Goal: Task Accomplishment & Management: Use online tool/utility

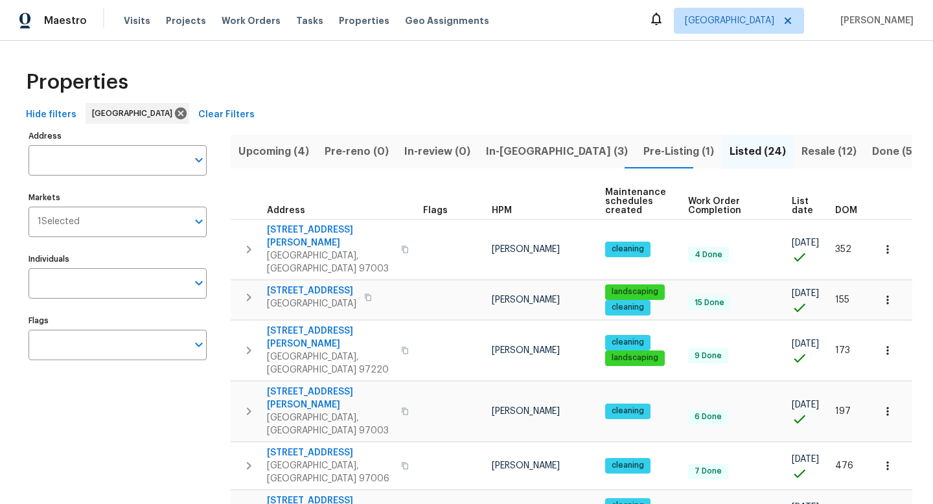
click at [268, 141] on button "Upcoming (4)" at bounding box center [274, 152] width 86 height 34
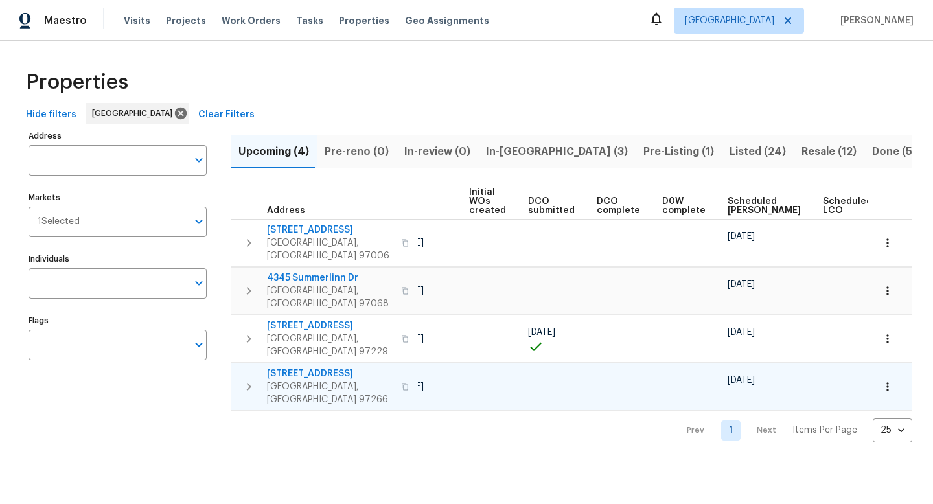
scroll to position [0, 143]
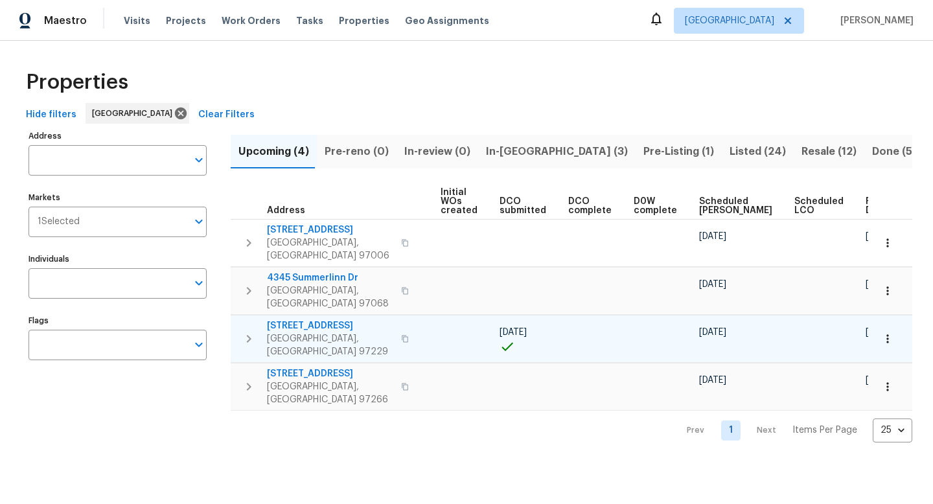
click at [890, 333] on icon "button" at bounding box center [888, 339] width 13 height 13
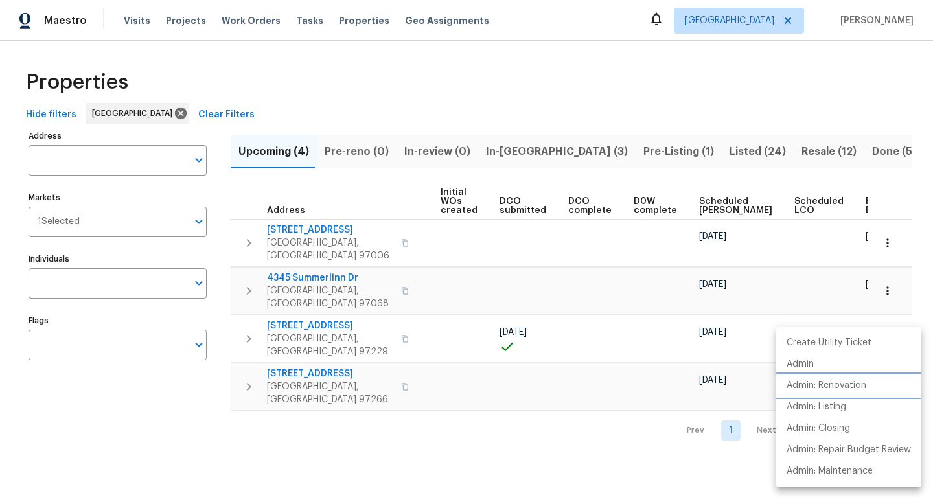
click at [832, 388] on p "Admin: Renovation" at bounding box center [827, 386] width 80 height 14
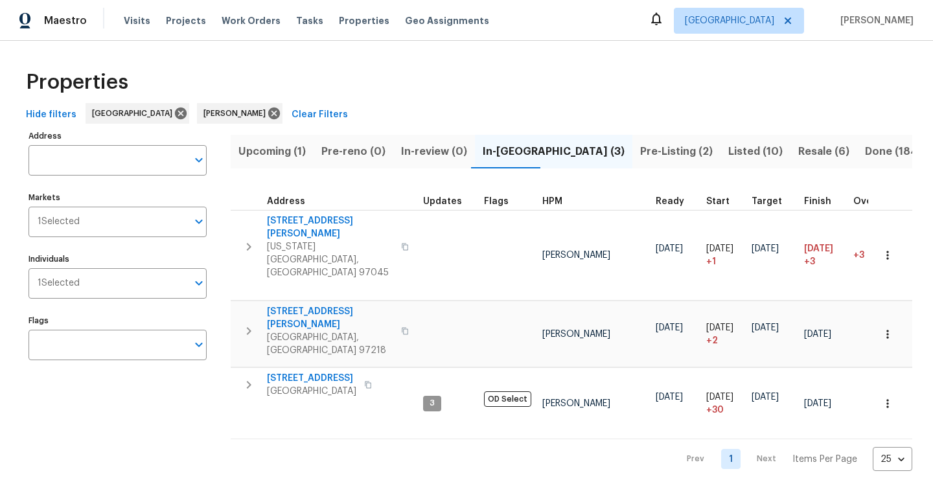
click at [286, 158] on span "Upcoming (1)" at bounding box center [272, 152] width 67 height 18
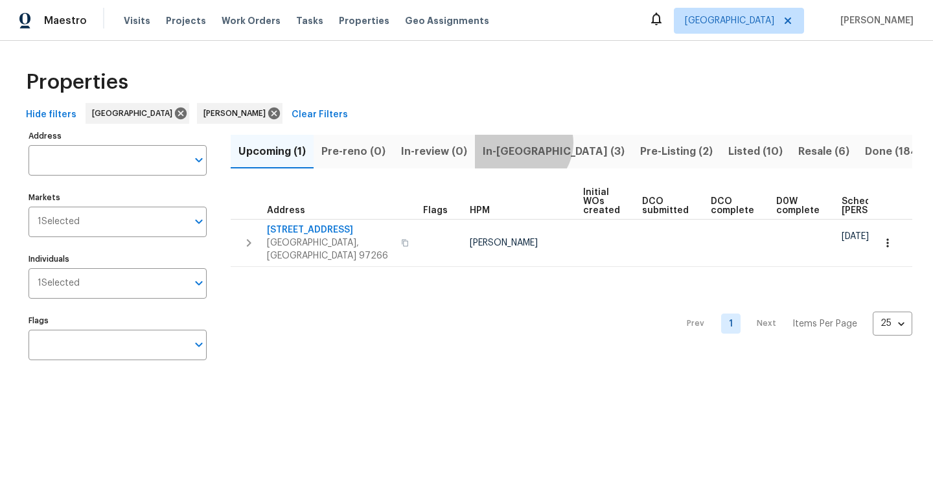
click at [517, 143] on span "In-reno (3)" at bounding box center [554, 152] width 142 height 18
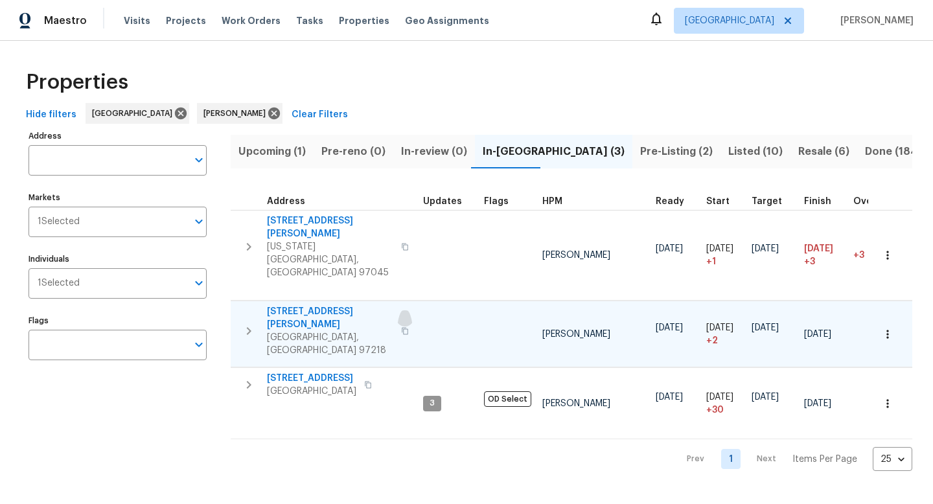
click at [401, 327] on icon "button" at bounding box center [405, 331] width 8 height 8
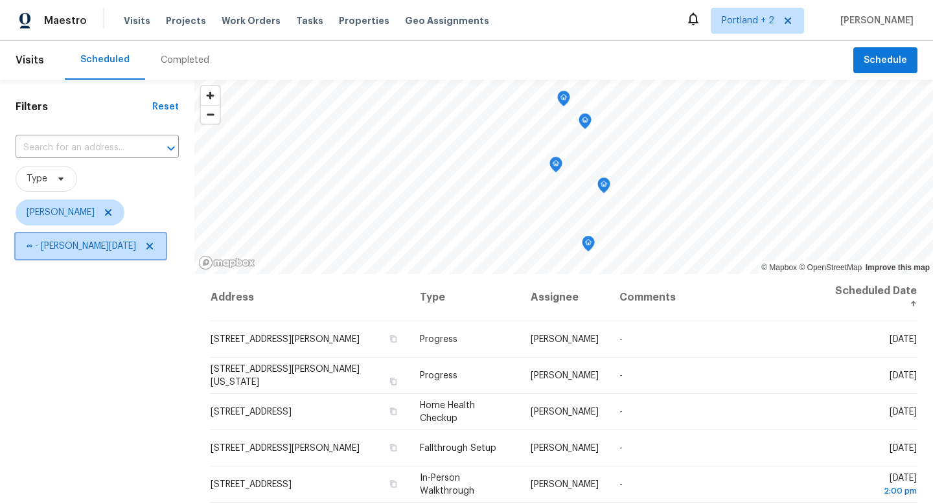
click at [145, 246] on icon at bounding box center [150, 246] width 10 height 10
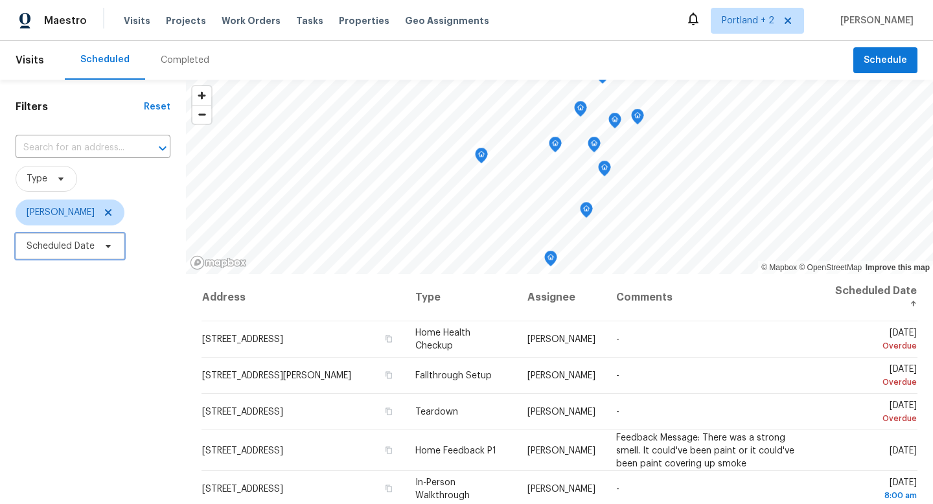
click at [108, 246] on icon at bounding box center [108, 246] width 5 height 3
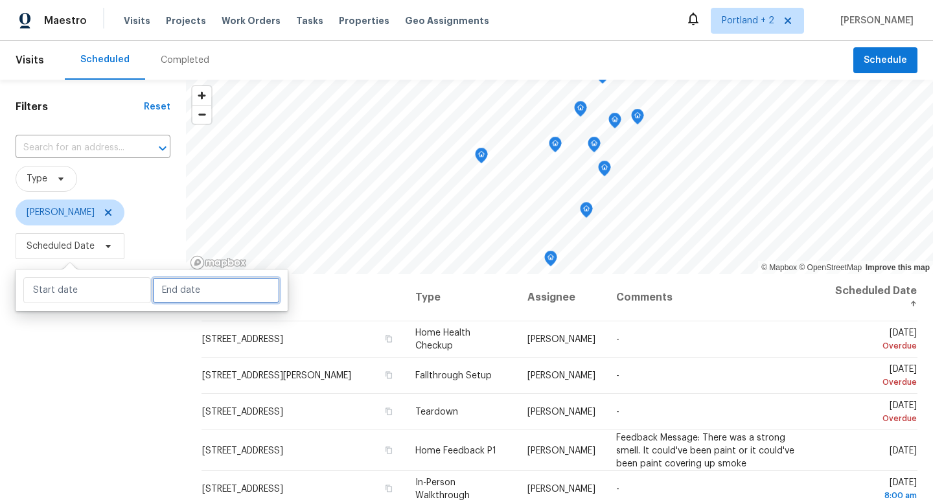
select select "8"
select select "2025"
select select "9"
select select "2025"
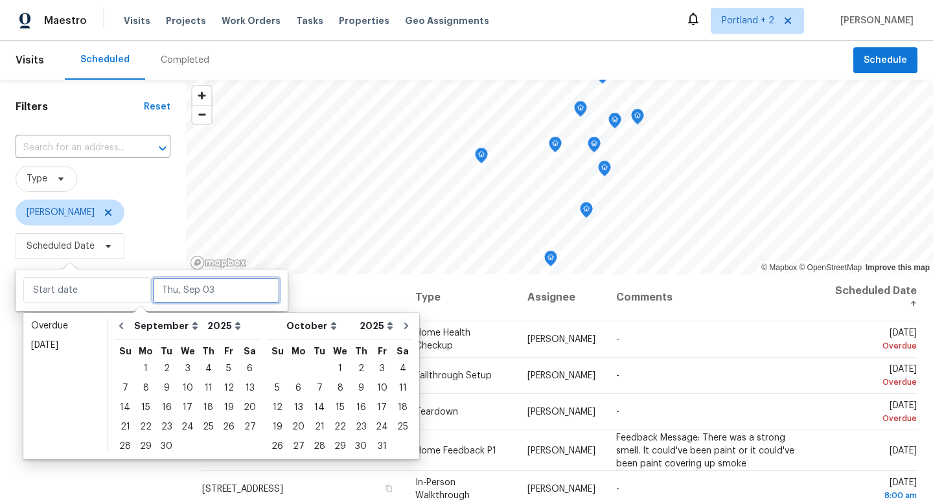
click at [161, 279] on input "text" at bounding box center [216, 290] width 128 height 26
click at [177, 368] on div "3" at bounding box center [187, 369] width 21 height 18
type input "[DATE]"
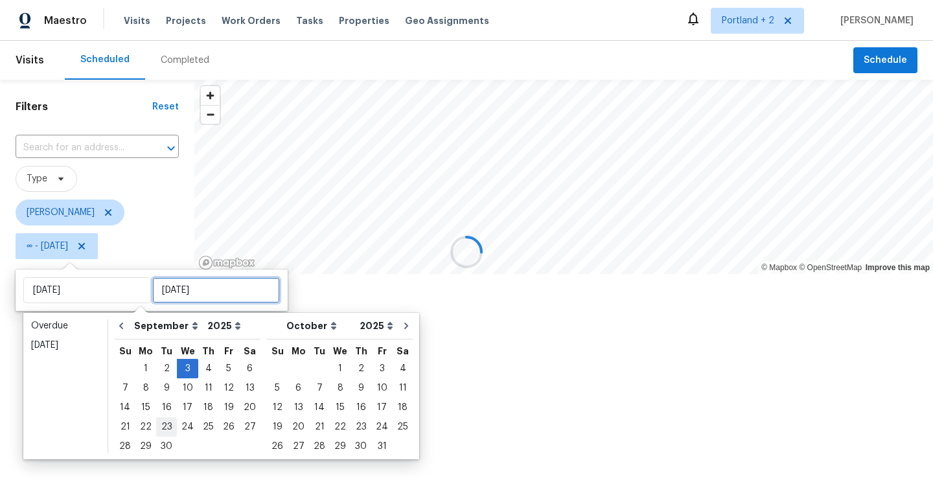
type input "[DATE]"
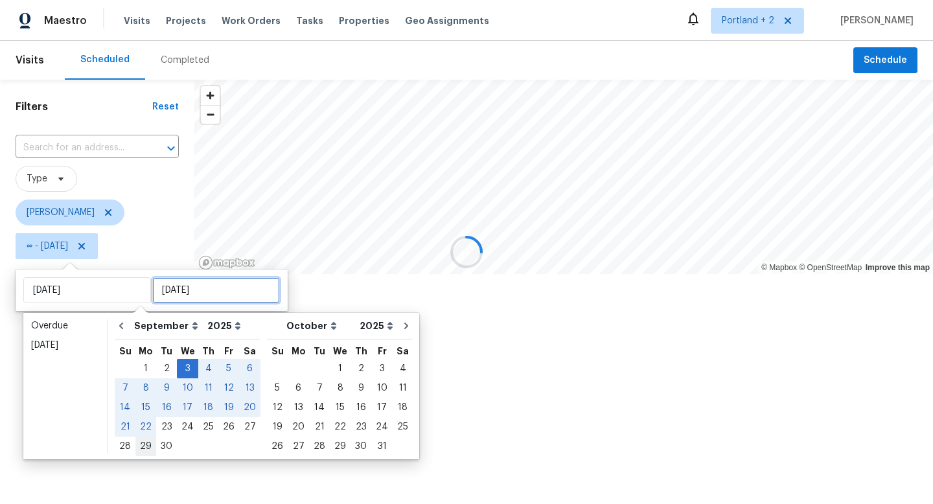
type input "Mon, Sep 29"
type input "[DATE]"
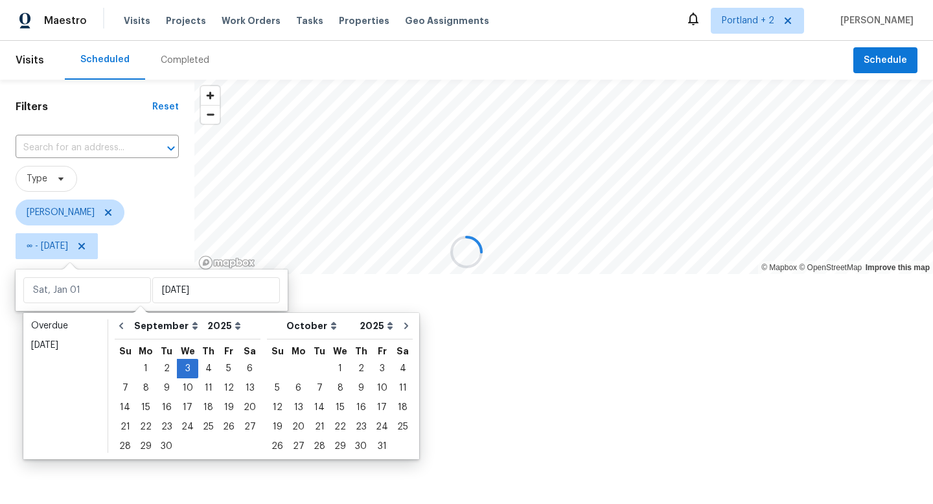
click at [142, 471] on div at bounding box center [466, 252] width 933 height 504
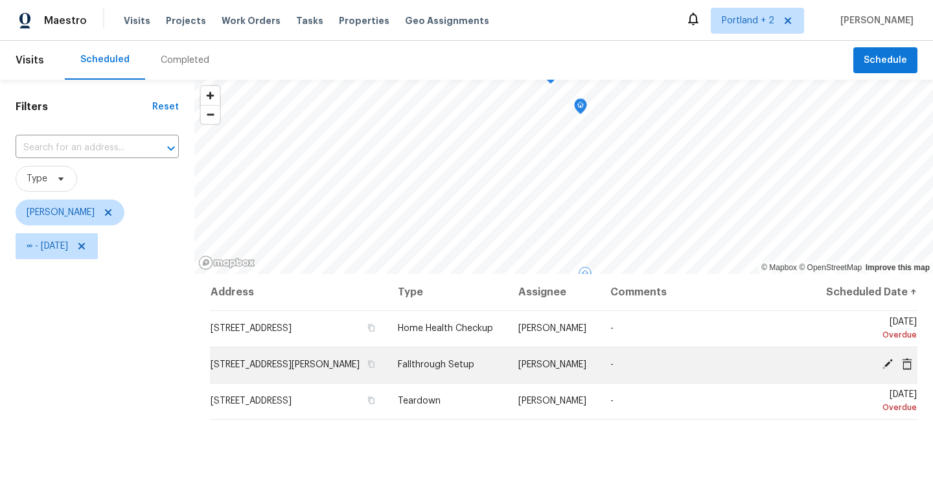
click at [890, 369] on icon at bounding box center [888, 364] width 10 height 10
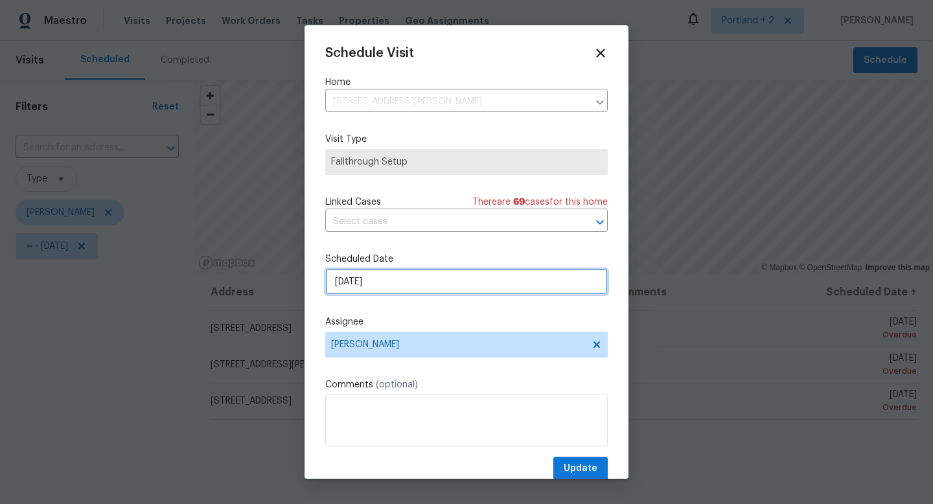
click at [408, 294] on input "9/2/2025" at bounding box center [466, 282] width 283 height 26
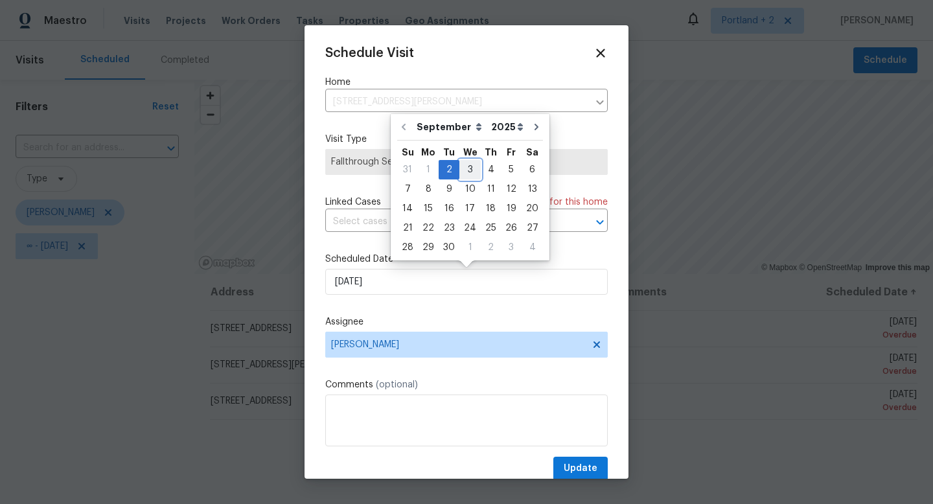
click at [460, 174] on div "3" at bounding box center [470, 170] width 21 height 18
type input "[DATE]"
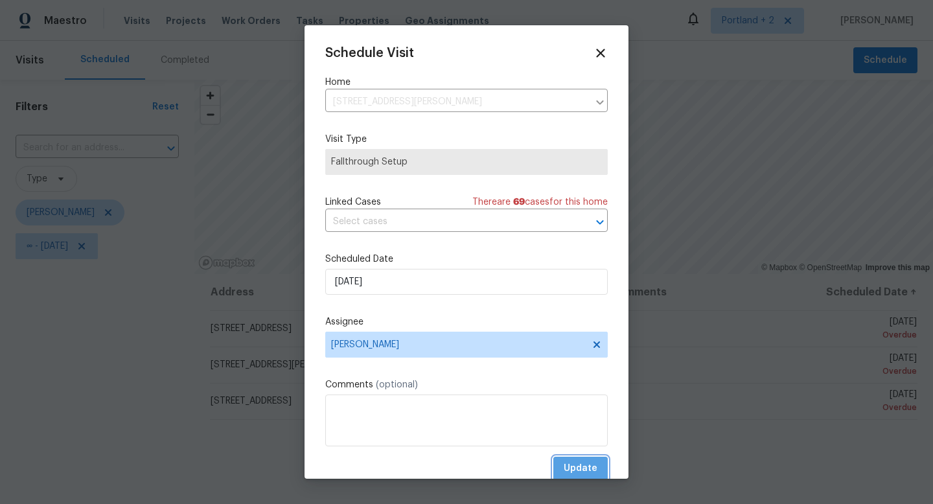
click at [592, 468] on span "Update" at bounding box center [581, 469] width 34 height 16
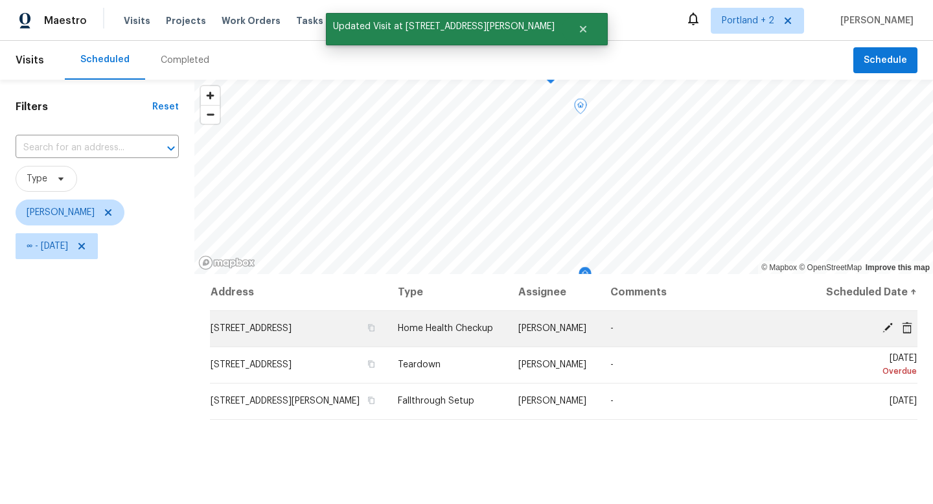
click at [889, 333] on icon at bounding box center [888, 328] width 10 height 10
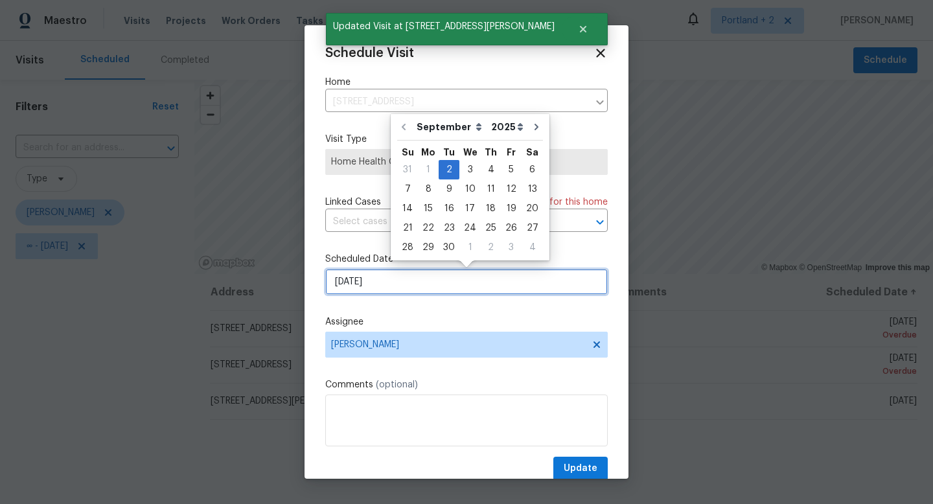
click at [392, 285] on input "9/2/2025" at bounding box center [466, 282] width 283 height 26
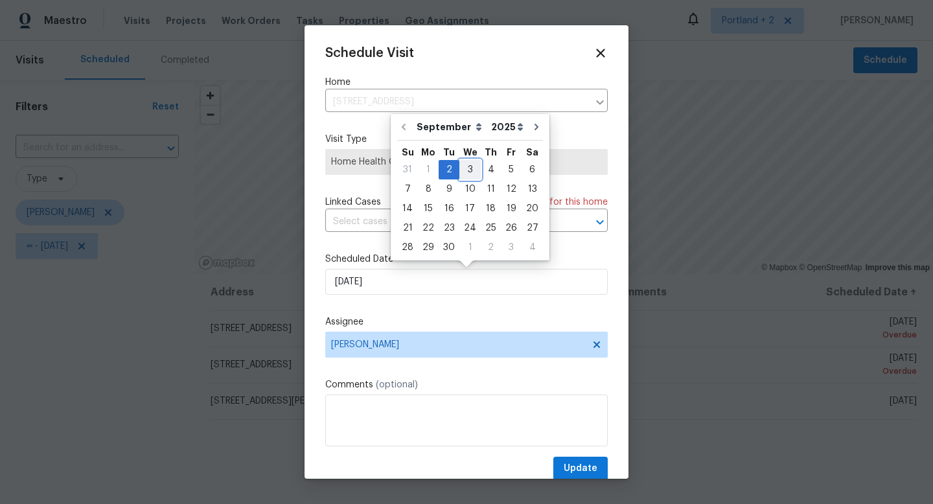
click at [465, 165] on div "3" at bounding box center [470, 170] width 21 height 18
type input "[DATE]"
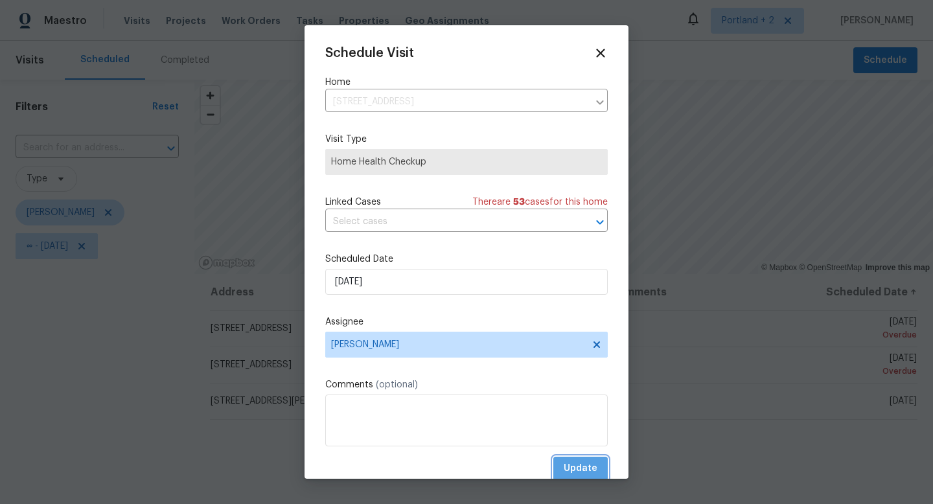
click at [576, 467] on span "Update" at bounding box center [581, 469] width 34 height 16
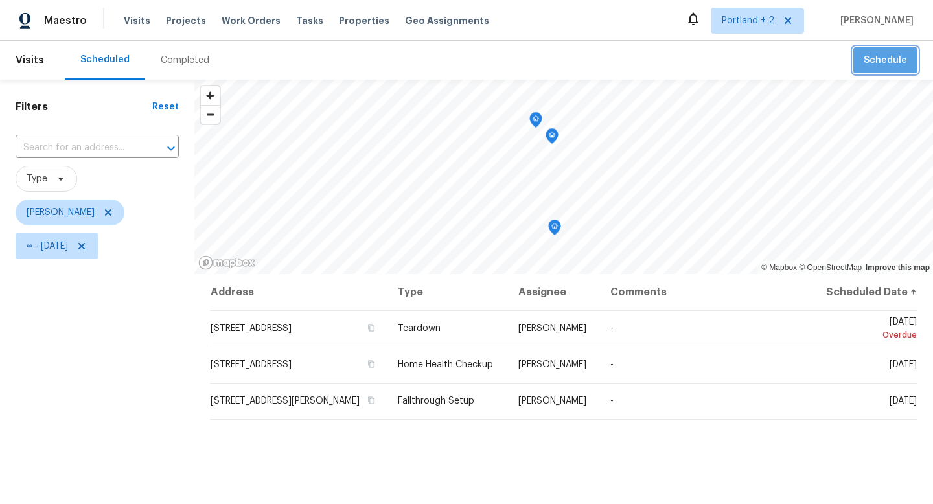
click at [891, 64] on span "Schedule" at bounding box center [885, 61] width 43 height 16
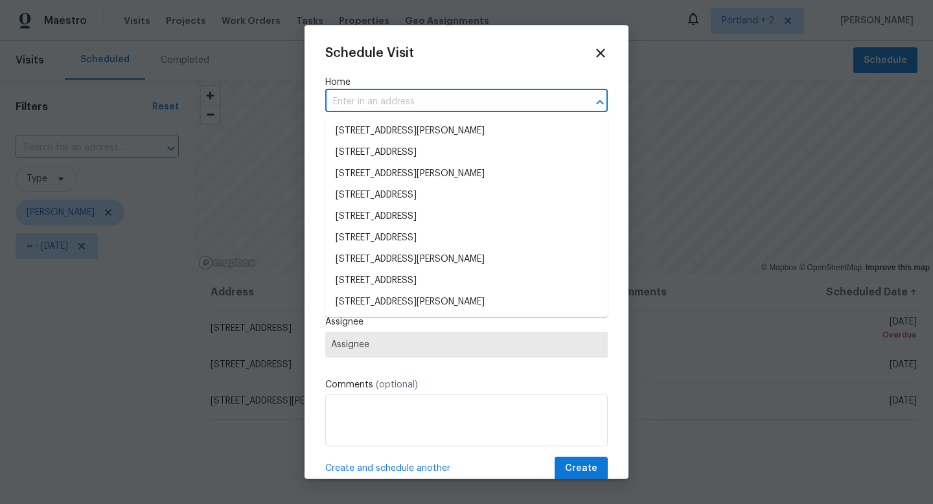
click at [361, 97] on input "text" at bounding box center [448, 102] width 246 height 20
paste input "5906 NE Sumner St Portland OR 97218"
type input "5906 NE Sumner St Portland OR 97218"
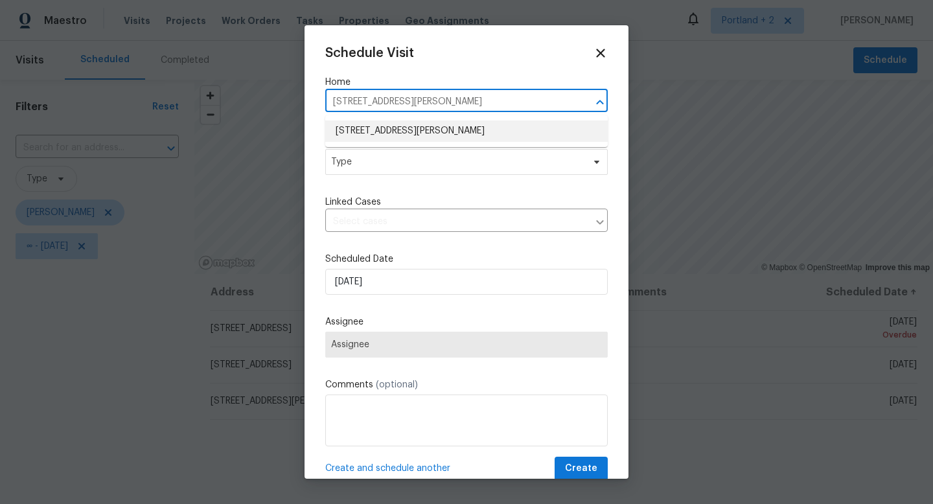
click at [370, 135] on li "[STREET_ADDRESS][PERSON_NAME]" at bounding box center [466, 131] width 283 height 21
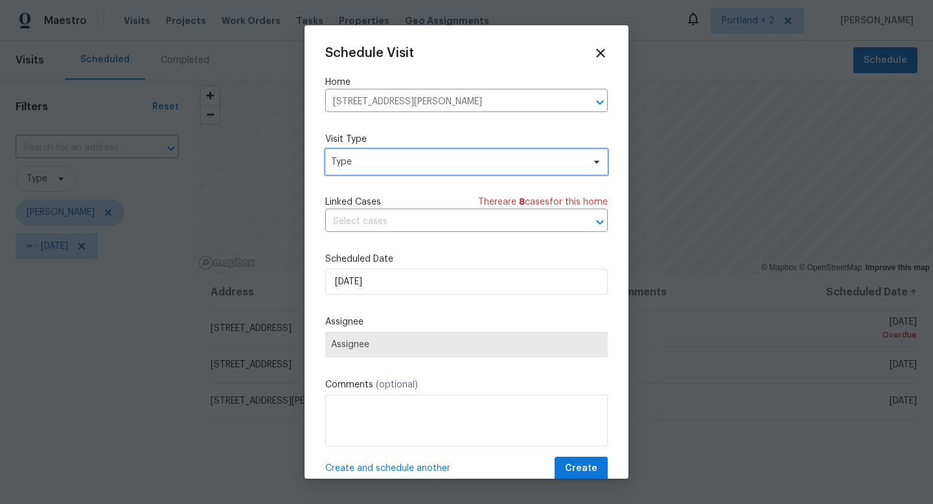
click at [374, 170] on span "Type" at bounding box center [466, 162] width 283 height 26
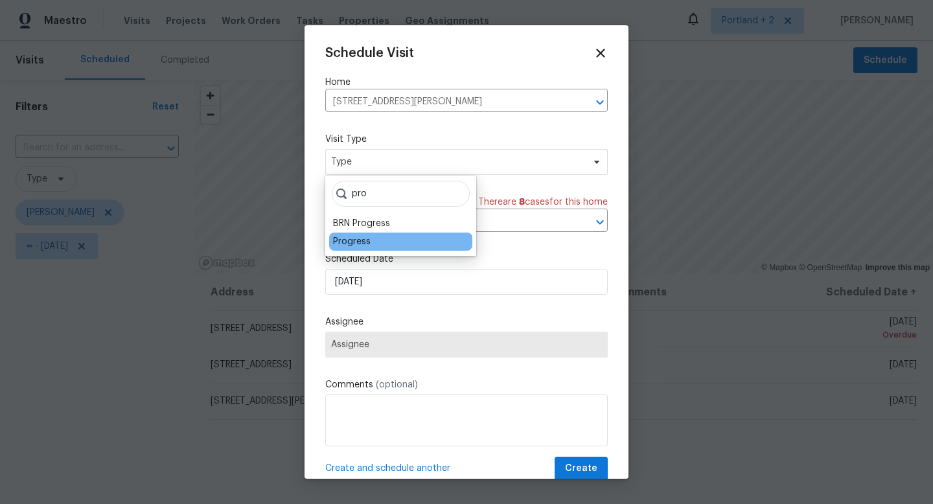
type input "pro"
click at [348, 239] on div "Progress" at bounding box center [352, 241] width 38 height 13
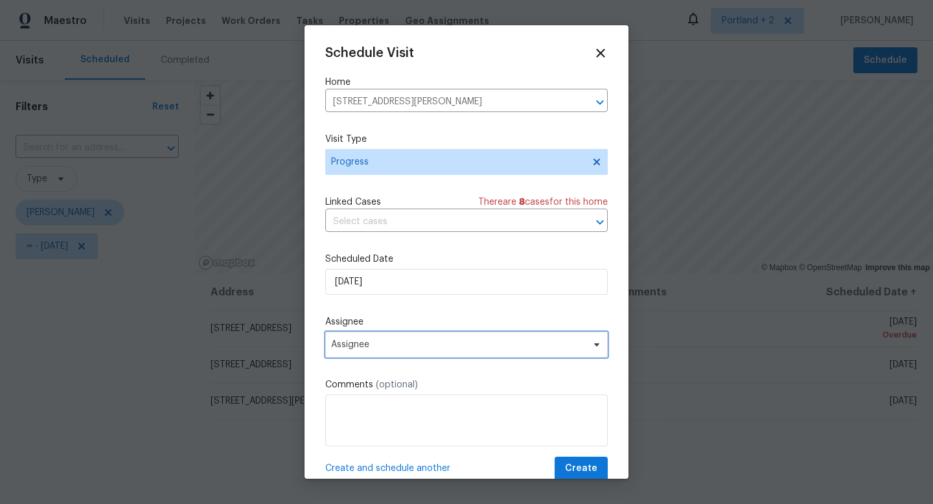
click at [470, 349] on span "Assignee" at bounding box center [458, 345] width 254 height 10
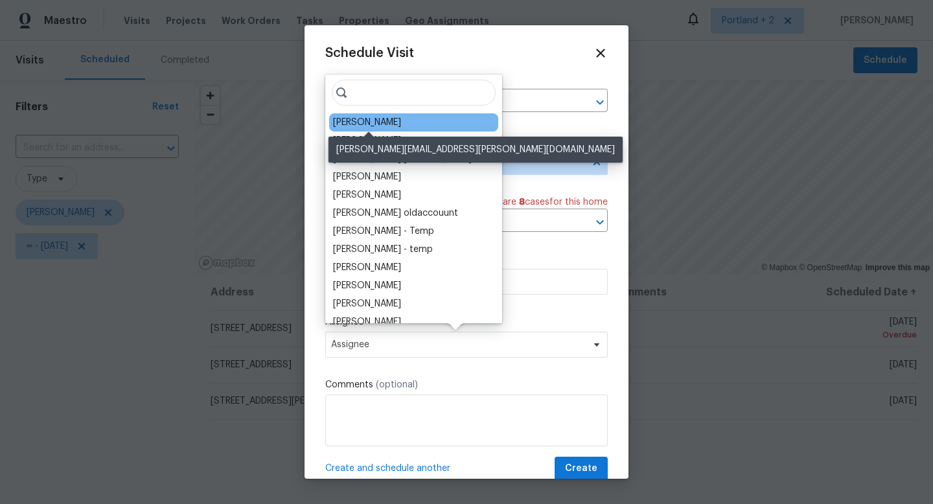
click at [381, 126] on div "[PERSON_NAME]" at bounding box center [367, 122] width 68 height 13
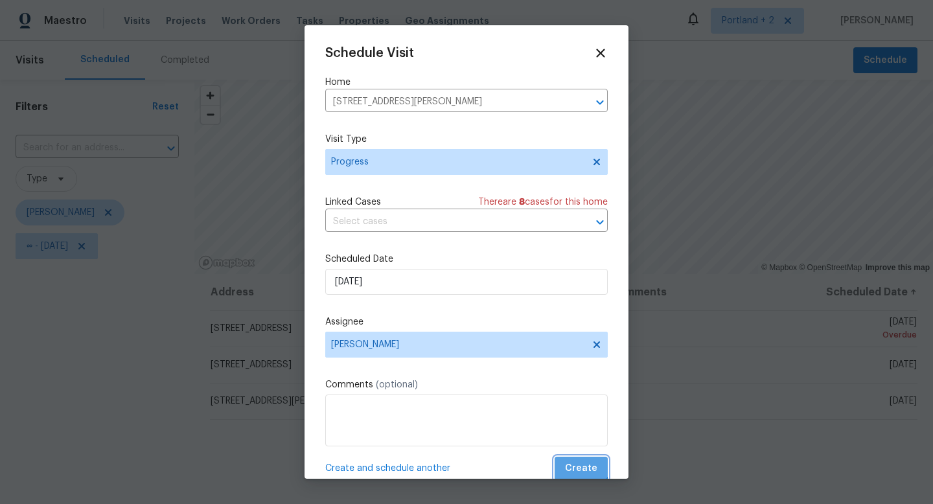
click at [578, 462] on span "Create" at bounding box center [581, 469] width 32 height 16
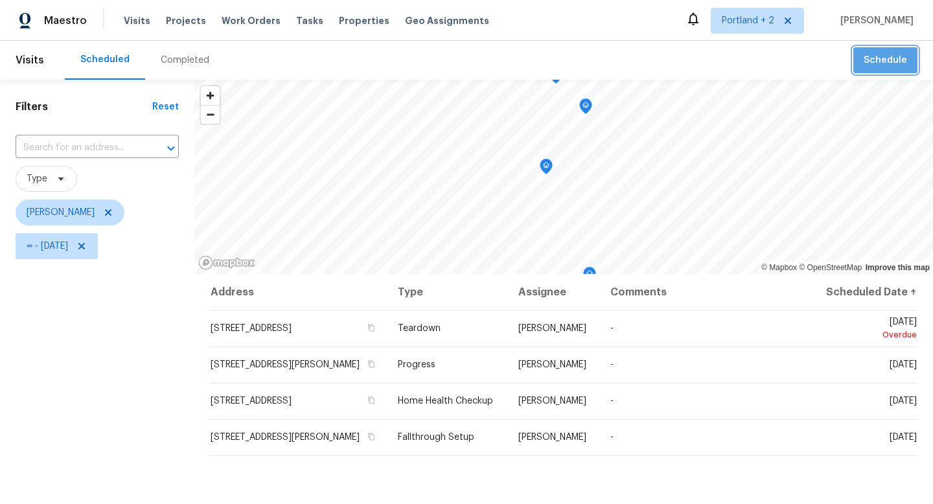
click at [900, 56] on span "Schedule" at bounding box center [885, 61] width 43 height 16
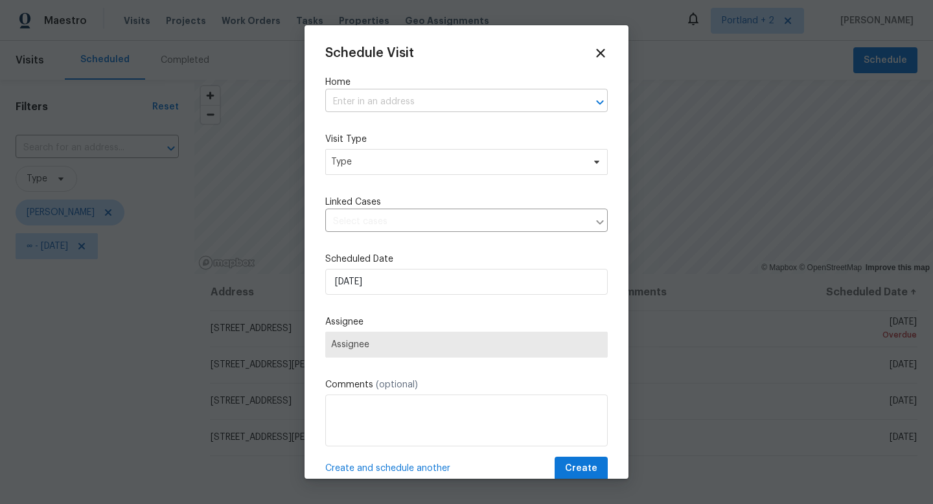
click at [428, 99] on input "text" at bounding box center [448, 102] width 246 height 20
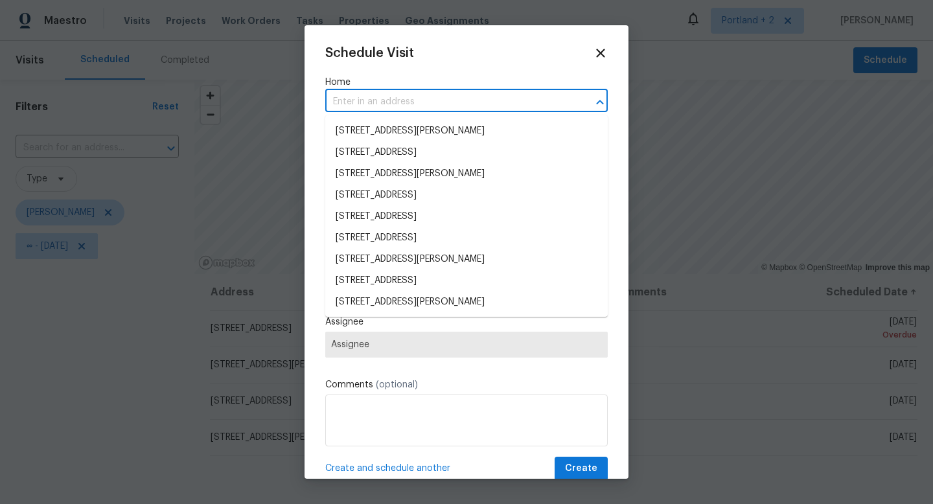
paste input "8408 NE Milton St Portland OR 97220"
type input "8408 NE Milton St Portland OR 97220"
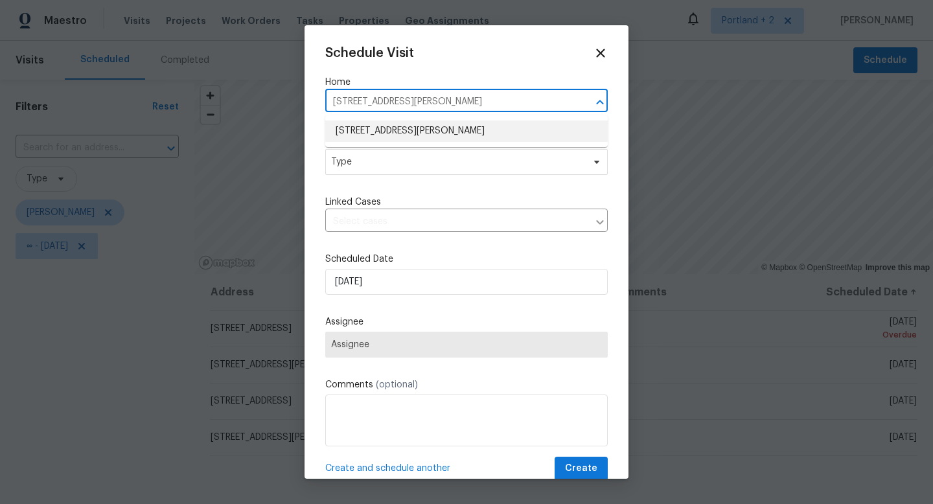
click at [411, 134] on li "8408 NE Milton St, Portland, OR 97220" at bounding box center [466, 131] width 283 height 21
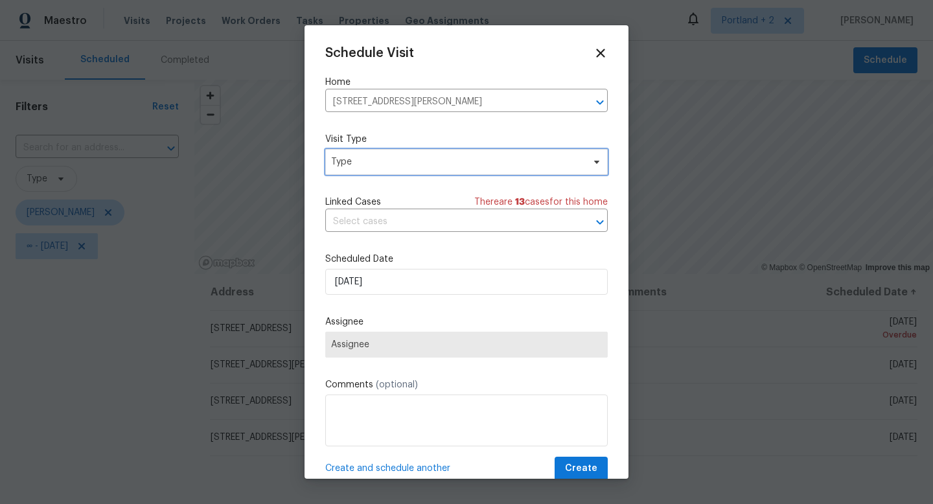
click at [402, 168] on span "Type" at bounding box center [457, 162] width 252 height 13
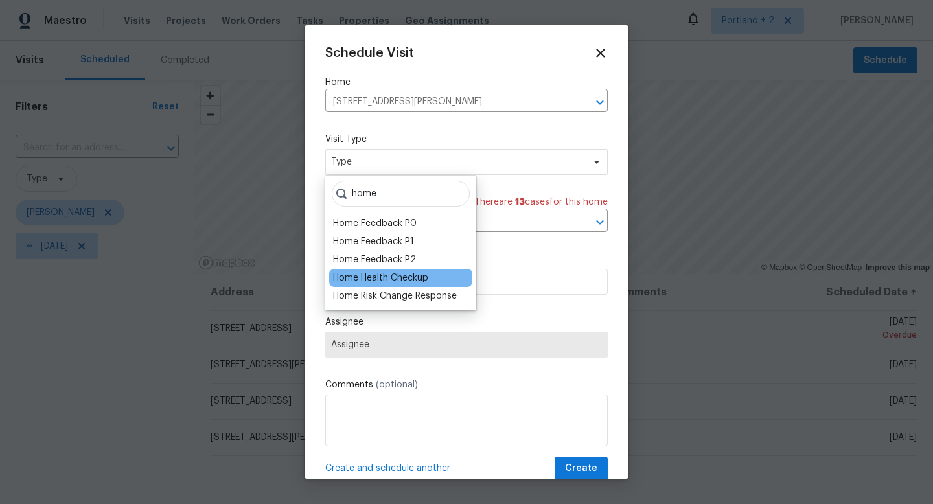
type input "home"
click at [384, 278] on div "Home Health Checkup" at bounding box center [380, 278] width 95 height 13
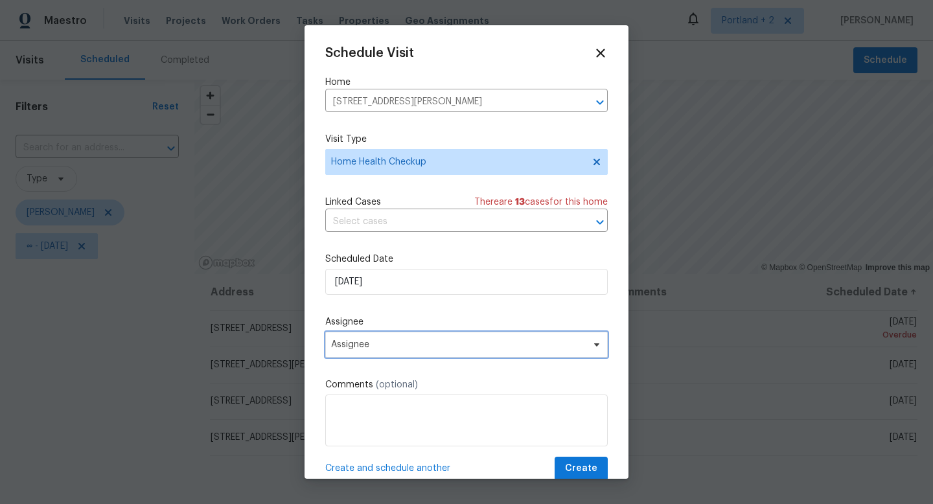
click at [425, 349] on span "Assignee" at bounding box center [458, 345] width 254 height 10
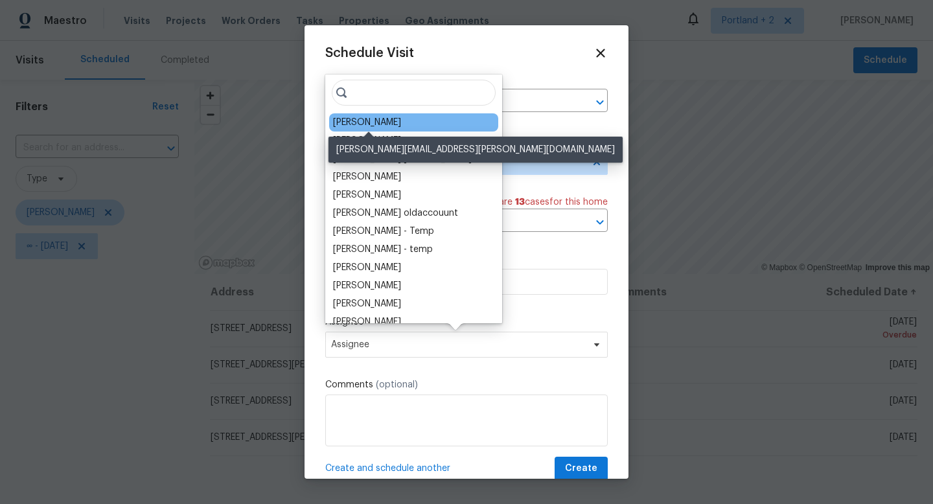
click at [384, 126] on div "[PERSON_NAME]" at bounding box center [367, 122] width 68 height 13
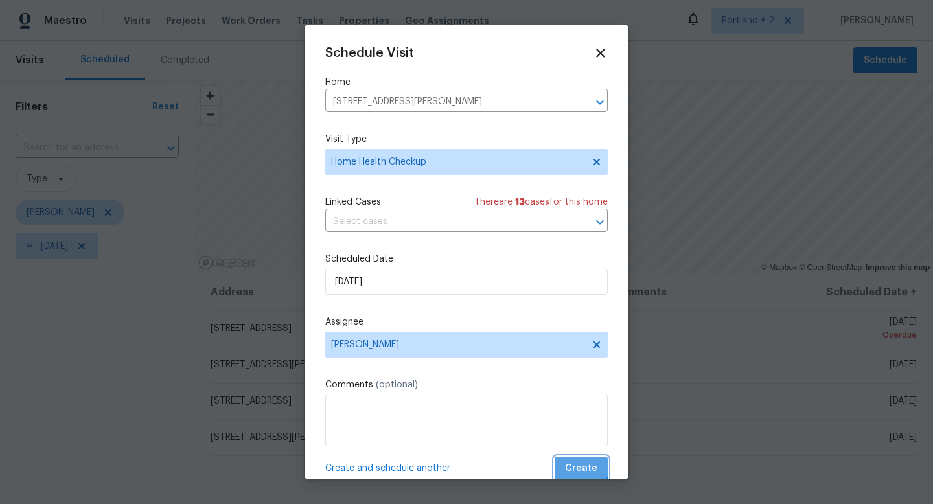
click at [582, 465] on span "Create" at bounding box center [581, 469] width 32 height 16
click at [586, 467] on span "Create" at bounding box center [581, 469] width 32 height 16
click at [570, 467] on span "Create" at bounding box center [581, 469] width 32 height 16
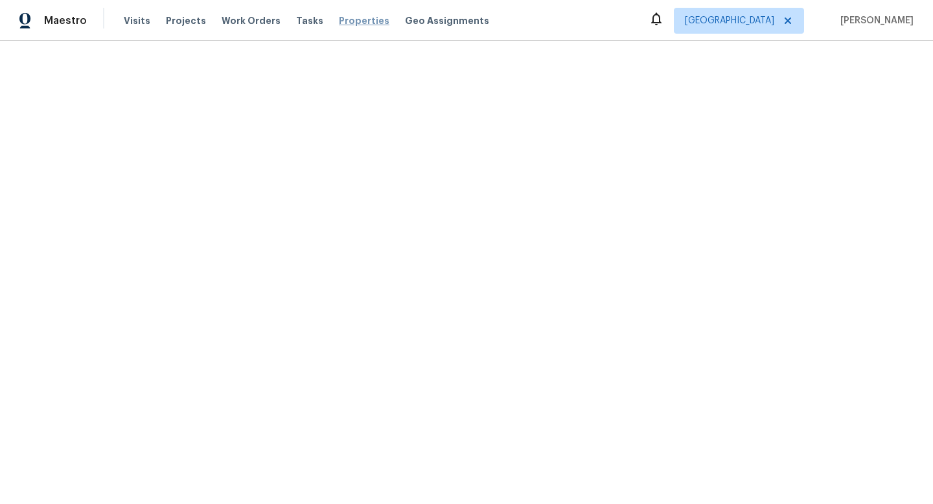
click at [347, 18] on span "Properties" at bounding box center [364, 20] width 51 height 13
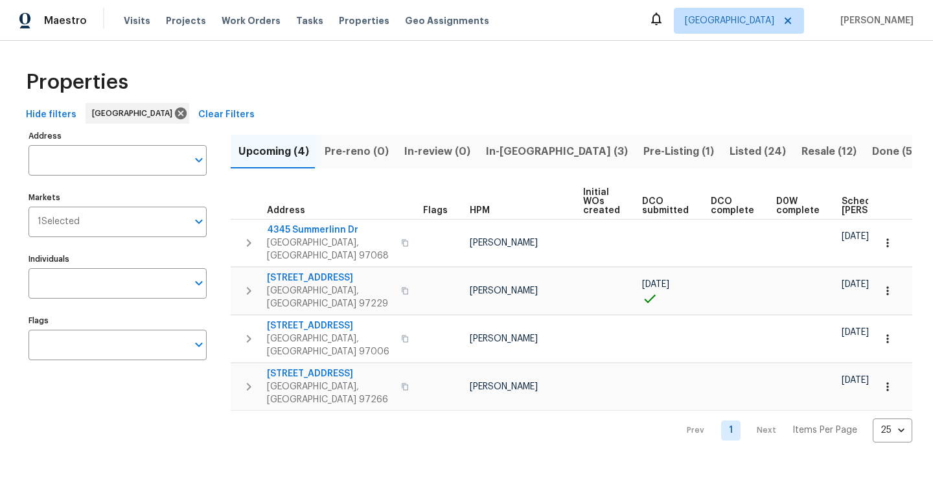
click at [106, 294] on input "Individuals" at bounding box center [108, 283] width 159 height 30
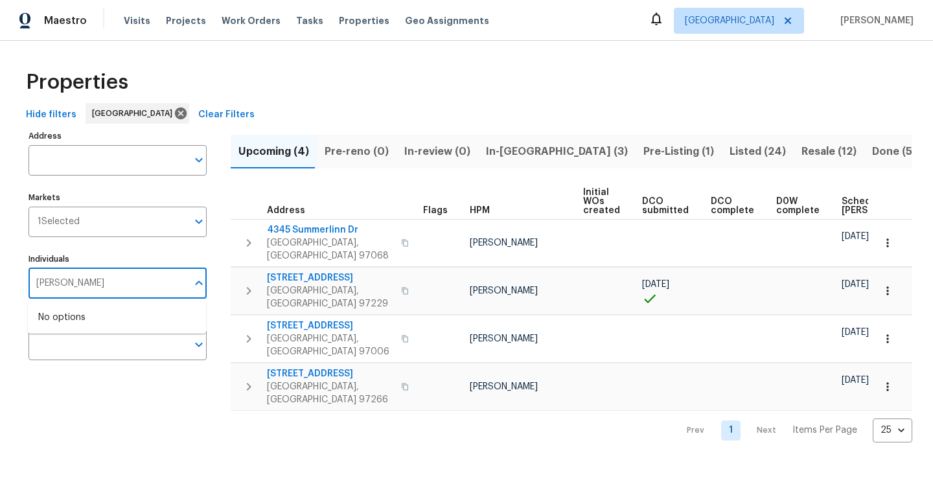
type input "karen mattingley"
click at [82, 322] on li "[PERSON_NAME]" at bounding box center [117, 324] width 158 height 27
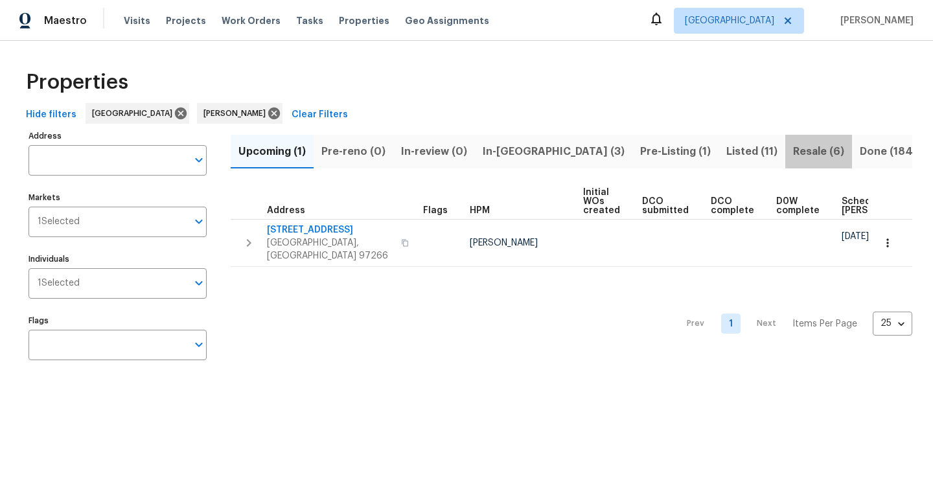
click at [793, 150] on span "Resale (6)" at bounding box center [818, 152] width 51 height 18
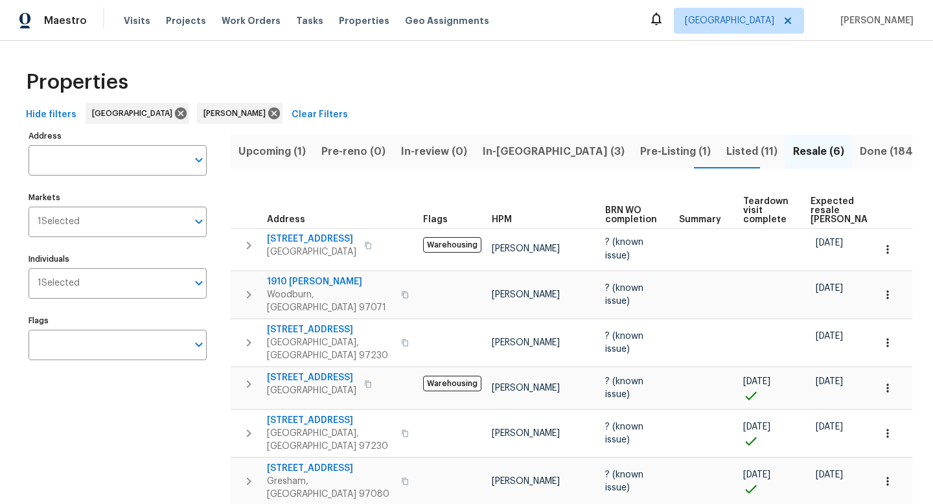
click at [640, 150] on span "Pre-Listing (1)" at bounding box center [675, 152] width 71 height 18
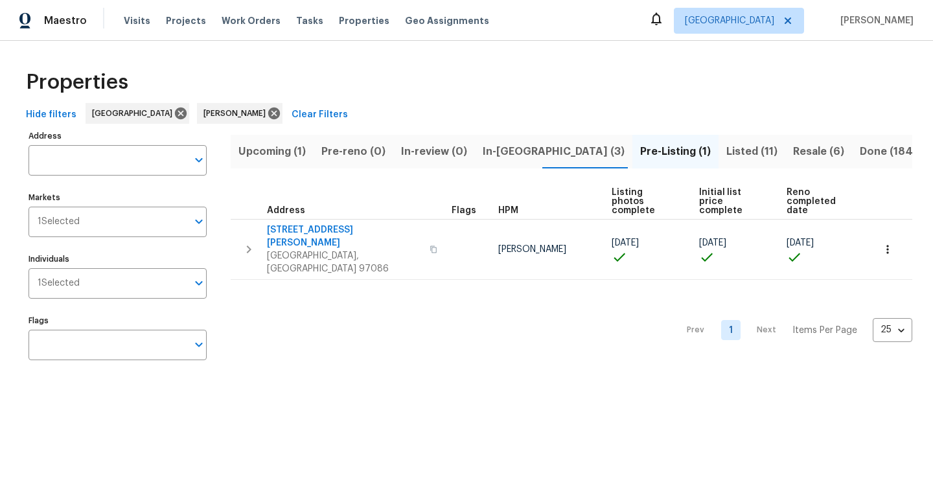
click at [727, 150] on span "Listed (11)" at bounding box center [752, 152] width 51 height 18
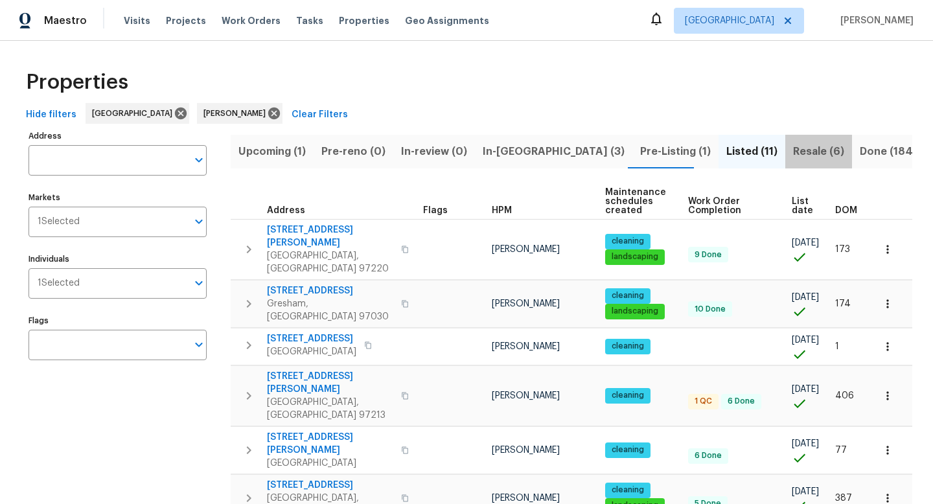
click at [793, 156] on span "Resale (6)" at bounding box center [818, 152] width 51 height 18
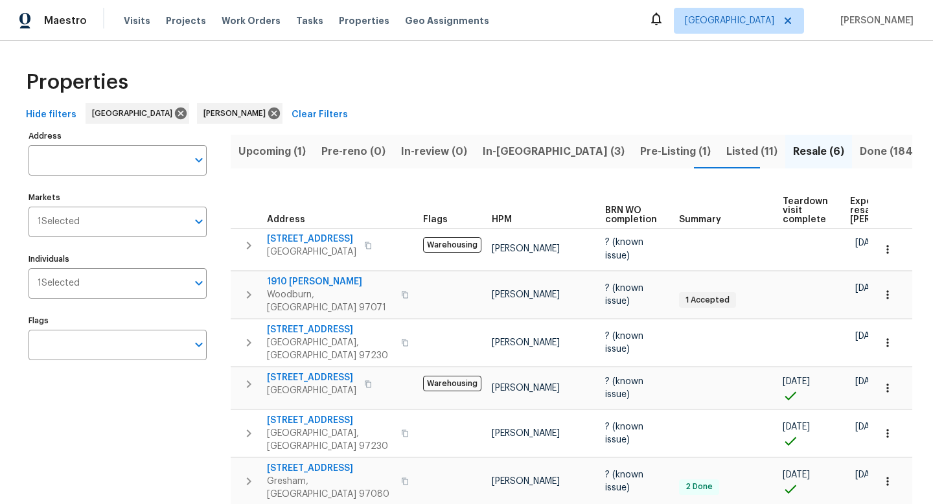
click at [719, 161] on button "Listed (11)" at bounding box center [752, 152] width 67 height 34
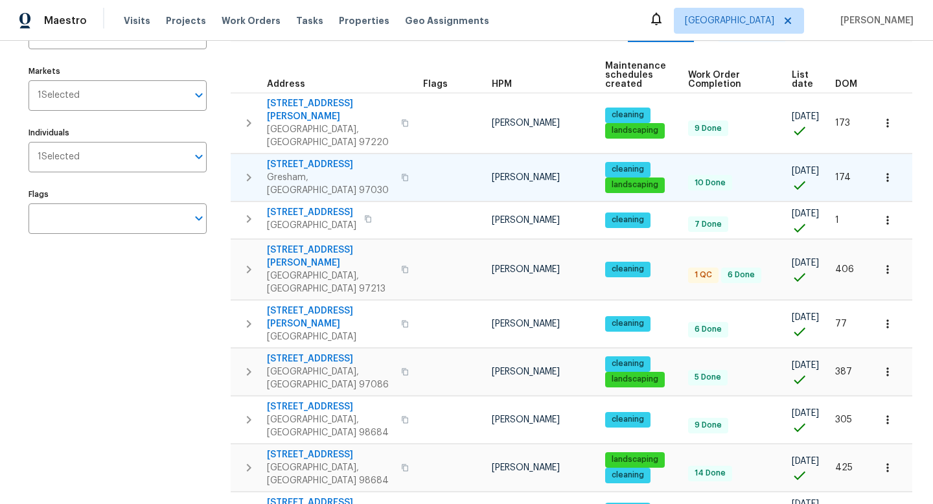
scroll to position [123, 0]
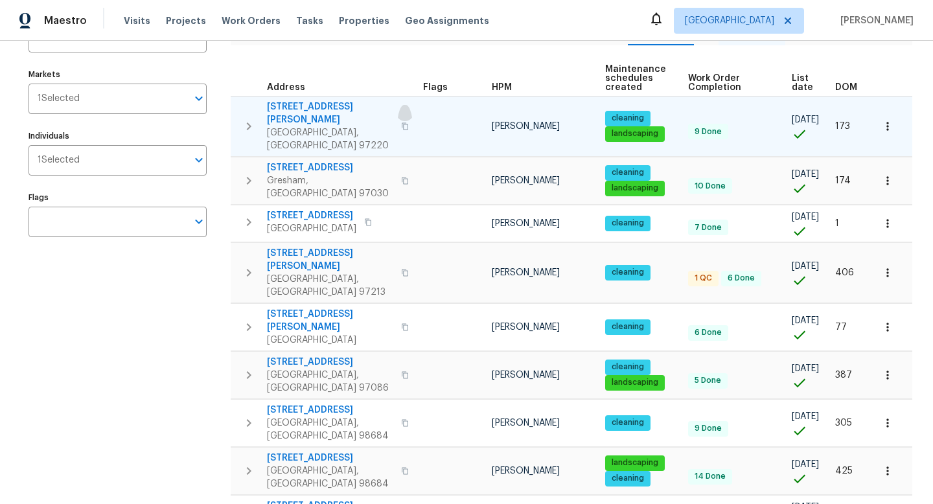
click at [402, 123] on icon "button" at bounding box center [405, 126] width 6 height 7
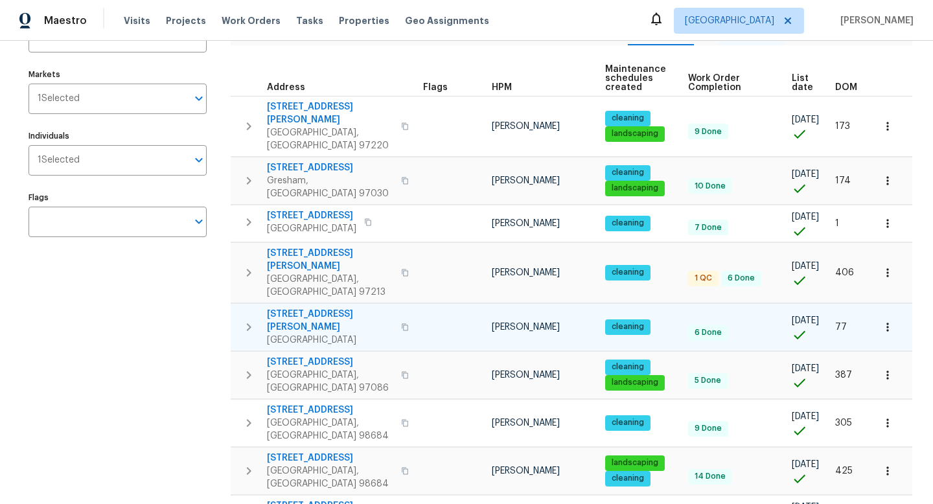
scroll to position [123, 0]
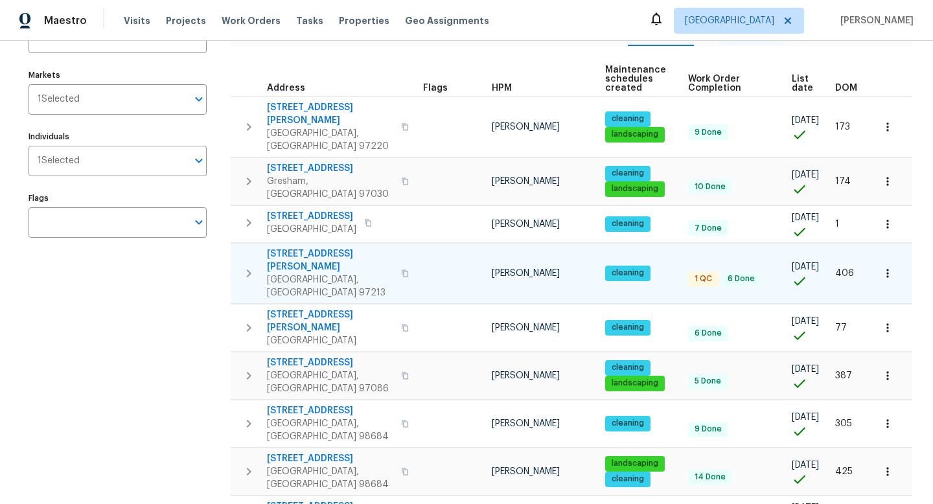
click at [401, 270] on icon "button" at bounding box center [405, 274] width 8 height 8
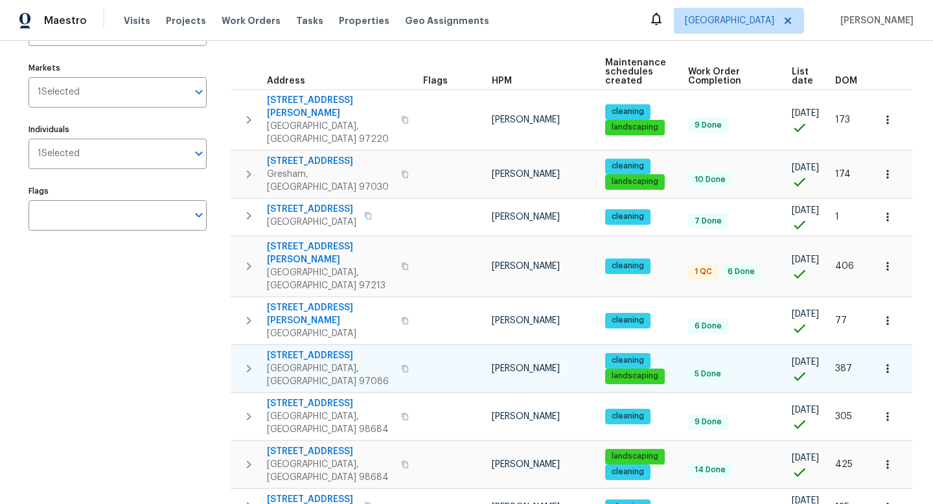
scroll to position [126, 0]
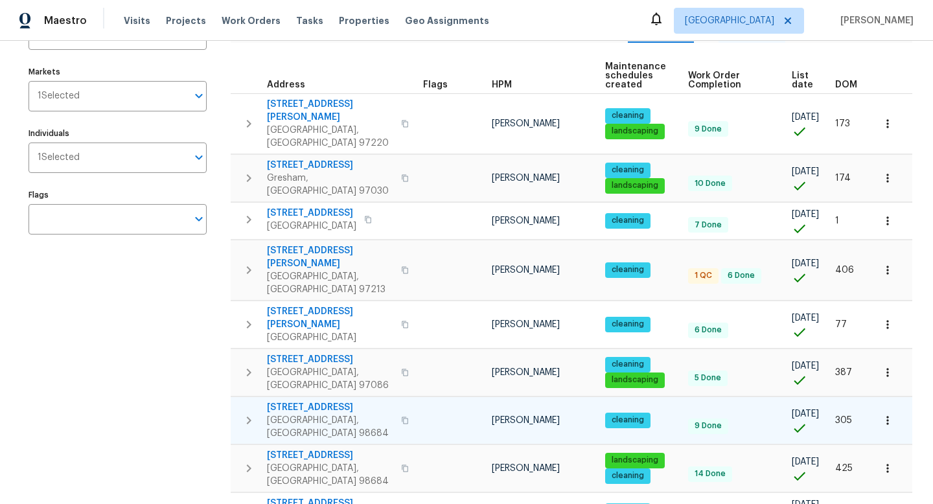
click at [401, 417] on icon "button" at bounding box center [405, 421] width 8 height 8
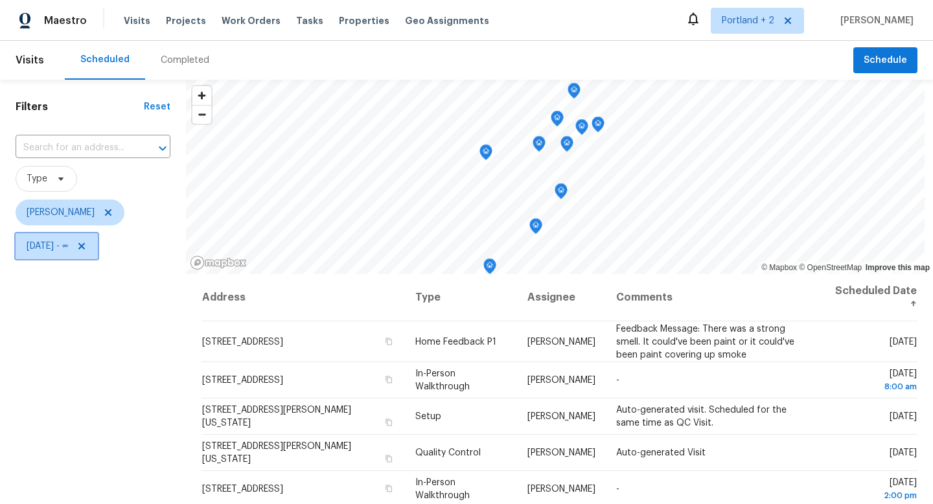
click at [87, 250] on icon at bounding box center [81, 246] width 10 height 10
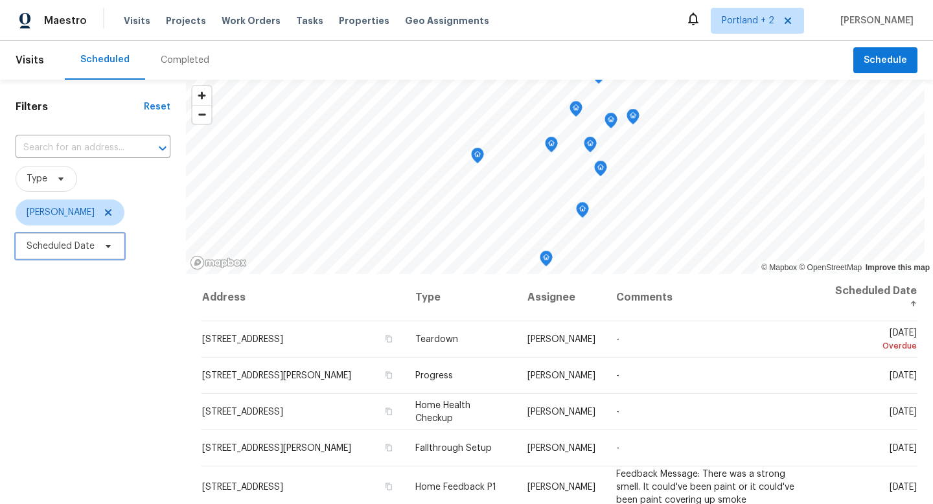
click at [104, 248] on icon at bounding box center [108, 246] width 10 height 10
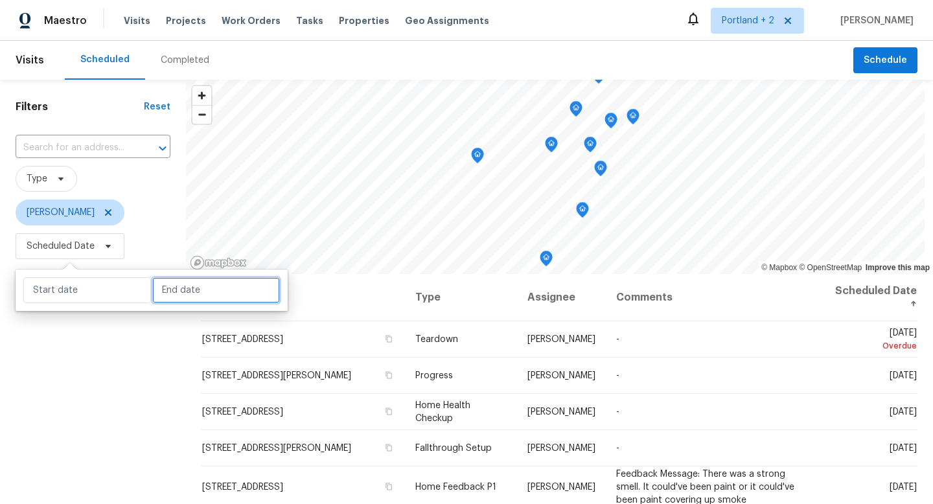
select select "8"
select select "2025"
select select "9"
select select "2025"
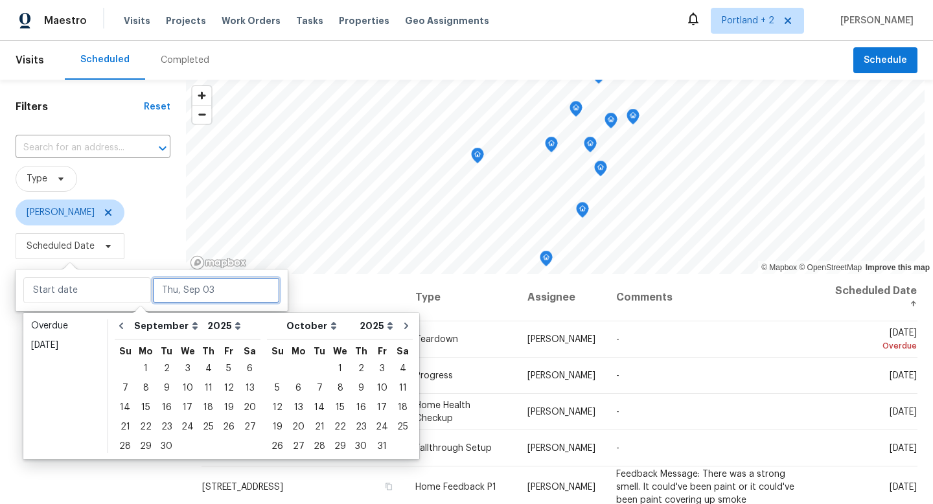
click at [167, 283] on input "text" at bounding box center [216, 290] width 128 height 26
click at [181, 369] on div "3" at bounding box center [187, 369] width 21 height 18
type input "[DATE]"
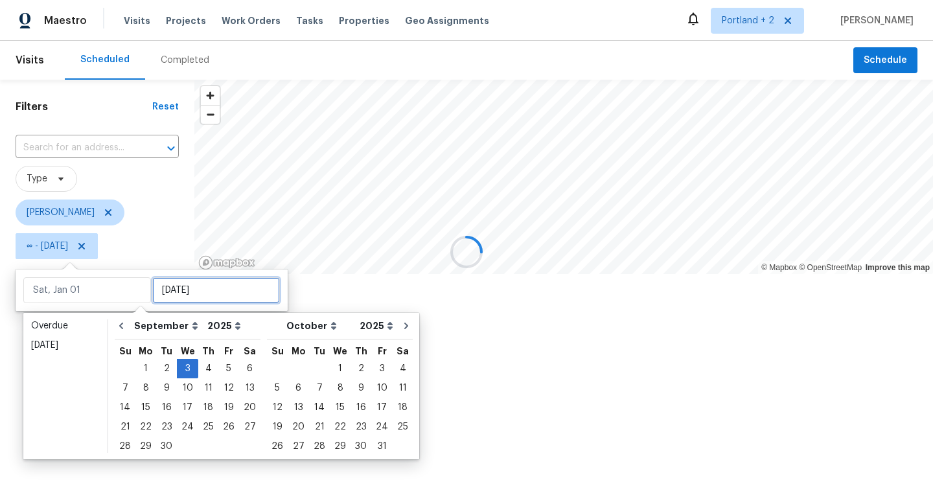
type input "[DATE]"
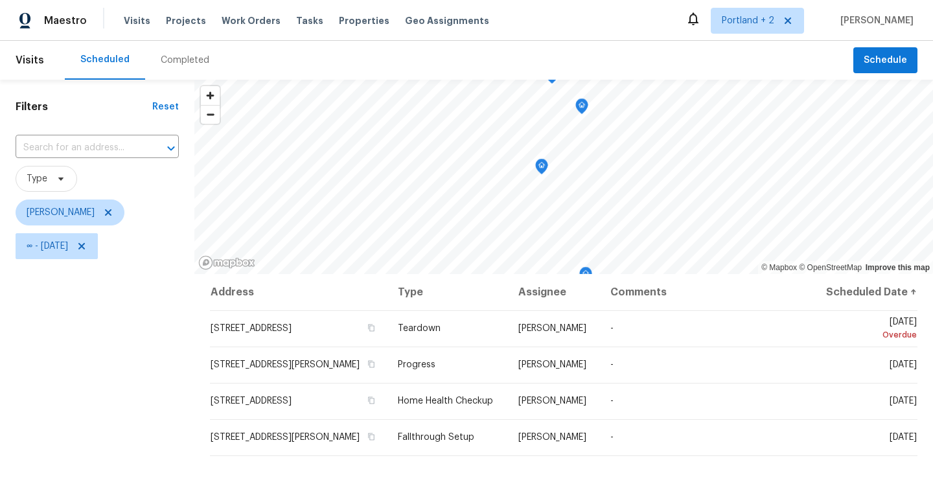
click at [150, 477] on div "Filters Reset ​ Type [PERSON_NAME] ∞ - [DATE]" at bounding box center [97, 379] width 194 height 598
click at [893, 59] on span "Schedule" at bounding box center [885, 61] width 43 height 16
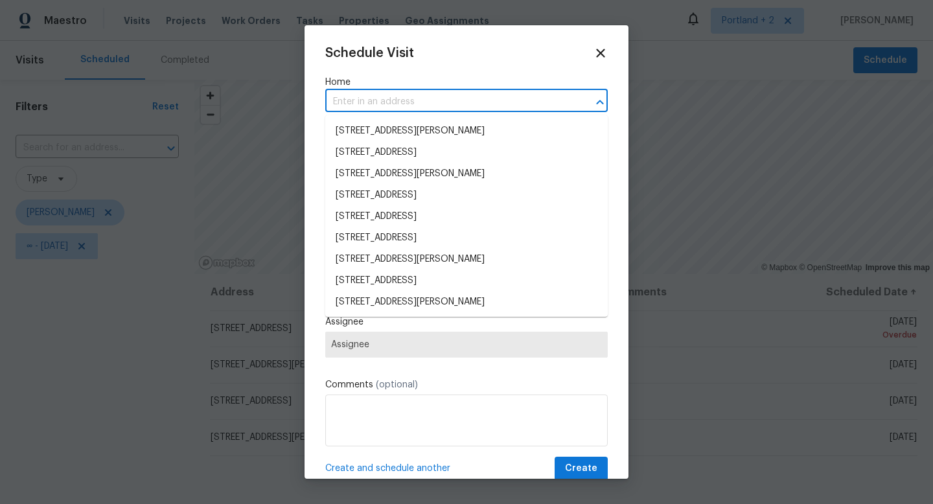
click at [405, 105] on input "text" at bounding box center [448, 102] width 246 height 20
paste input "[STREET_ADDRESS][PERSON_NAME]"
type input "[STREET_ADDRESS][PERSON_NAME]"
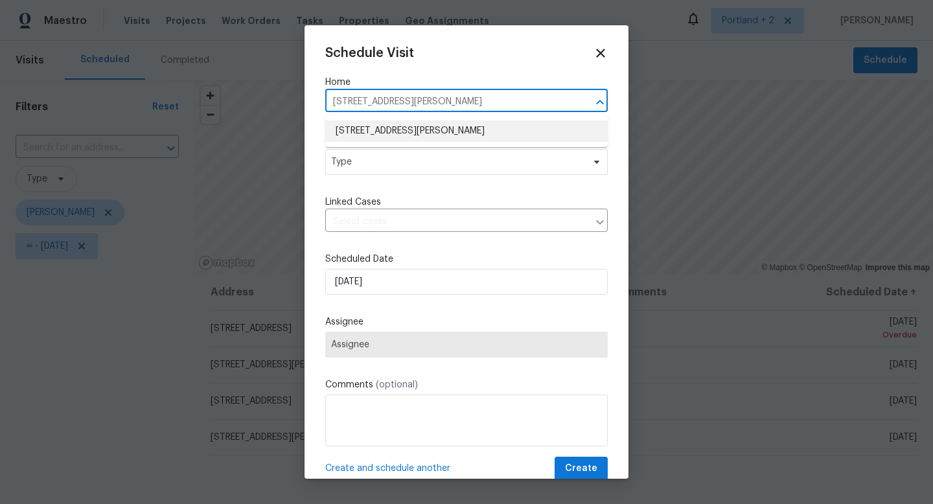
click at [381, 132] on li "[STREET_ADDRESS][PERSON_NAME]" at bounding box center [466, 131] width 283 height 21
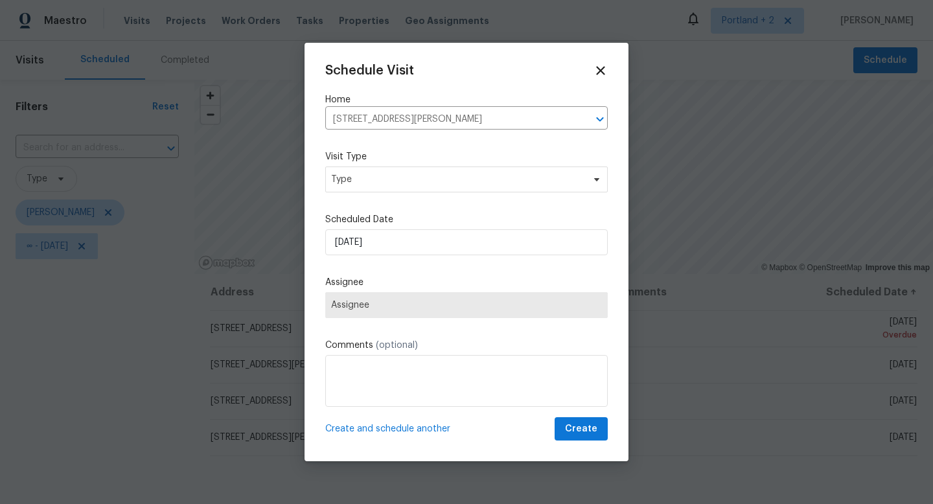
click at [373, 160] on div "Visit Type Type" at bounding box center [466, 171] width 283 height 42
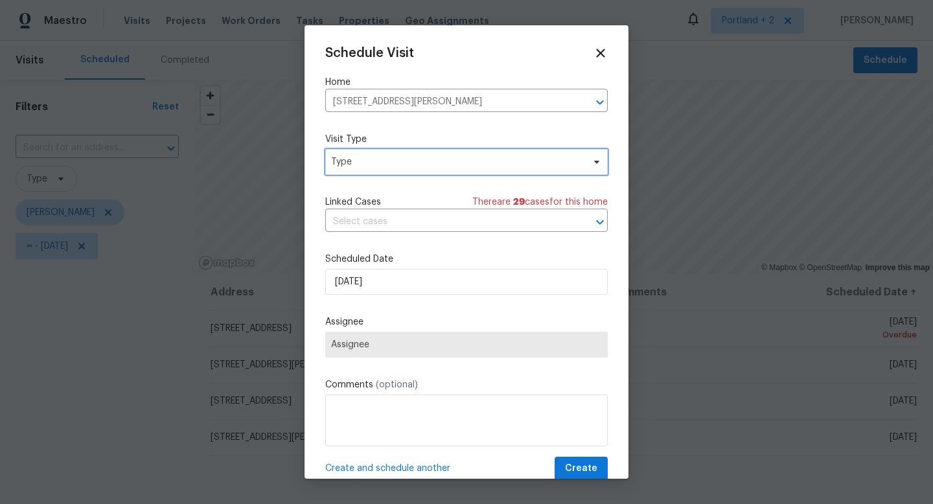
click at [371, 166] on span "Type" at bounding box center [457, 162] width 252 height 13
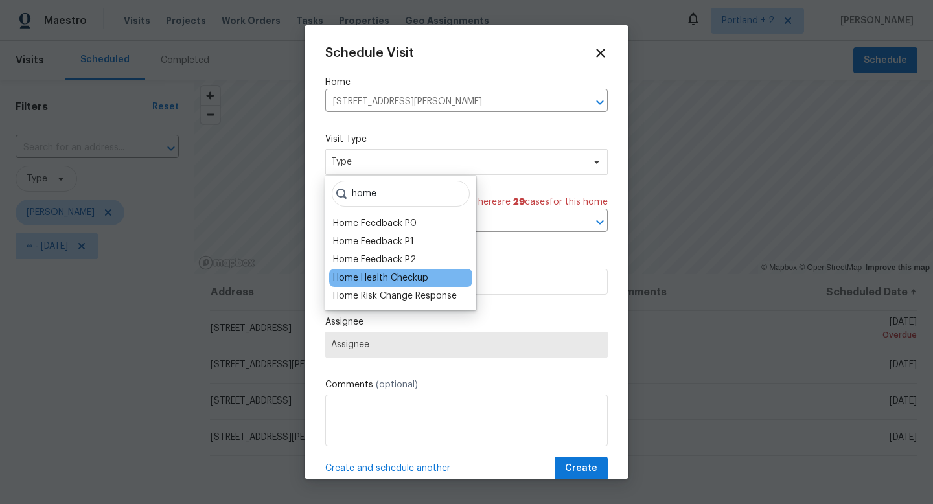
type input "home"
click at [352, 279] on div "Home Health Checkup" at bounding box center [380, 278] width 95 height 13
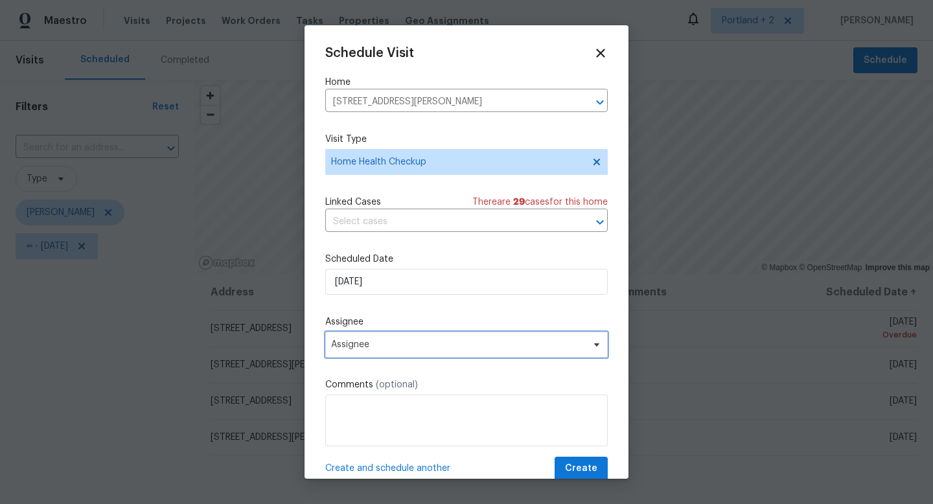
click at [388, 340] on span "Assignee" at bounding box center [458, 345] width 254 height 10
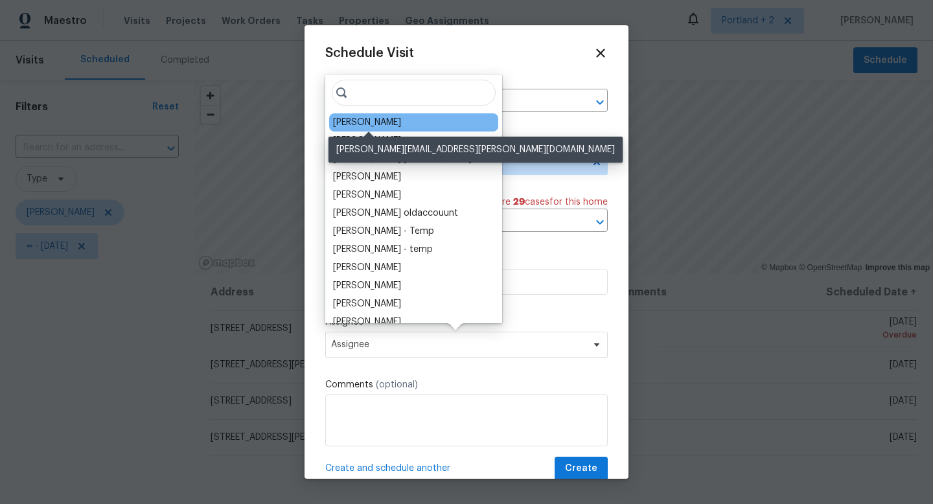
click at [395, 127] on div "[PERSON_NAME]" at bounding box center [367, 122] width 68 height 13
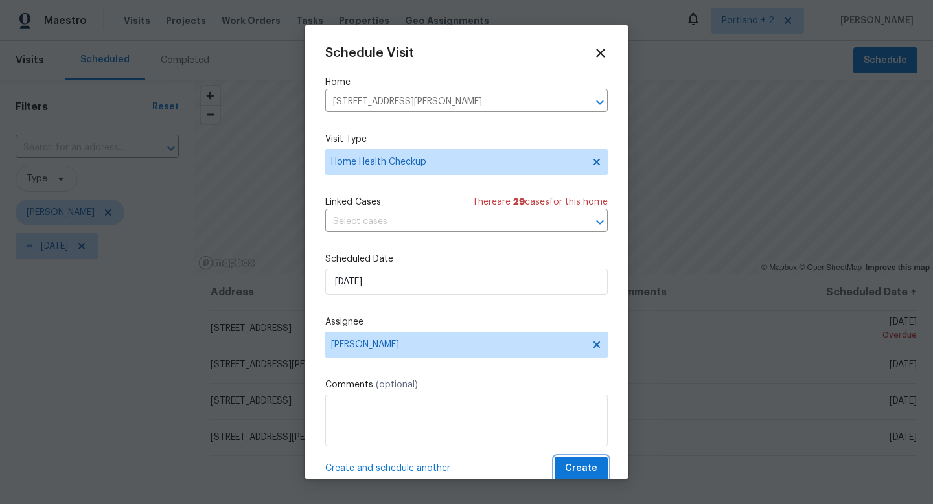
click at [572, 462] on span "Create" at bounding box center [581, 469] width 32 height 16
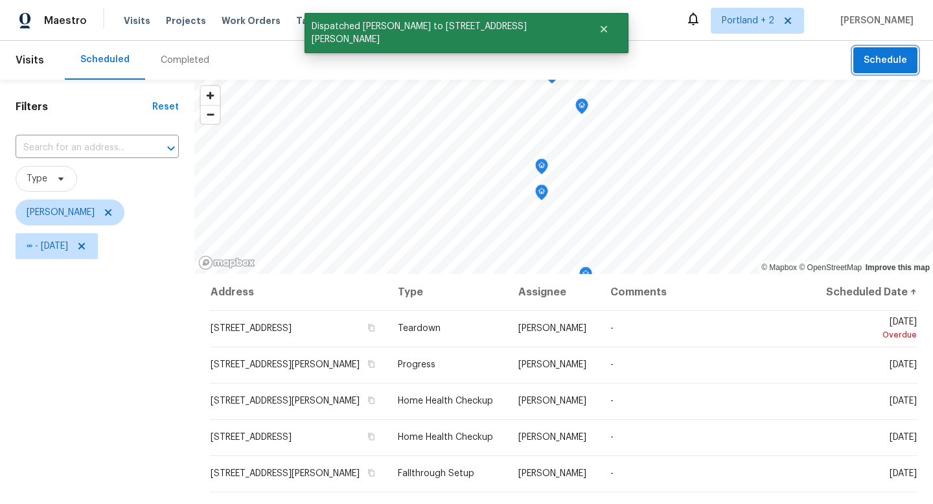
click at [879, 54] on span "Schedule" at bounding box center [885, 61] width 43 height 16
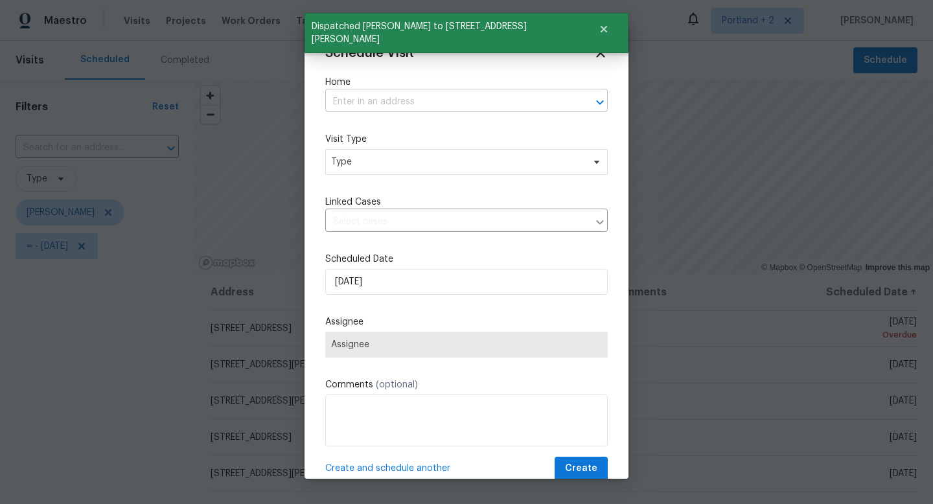
click at [441, 103] on input "text" at bounding box center [448, 102] width 246 height 20
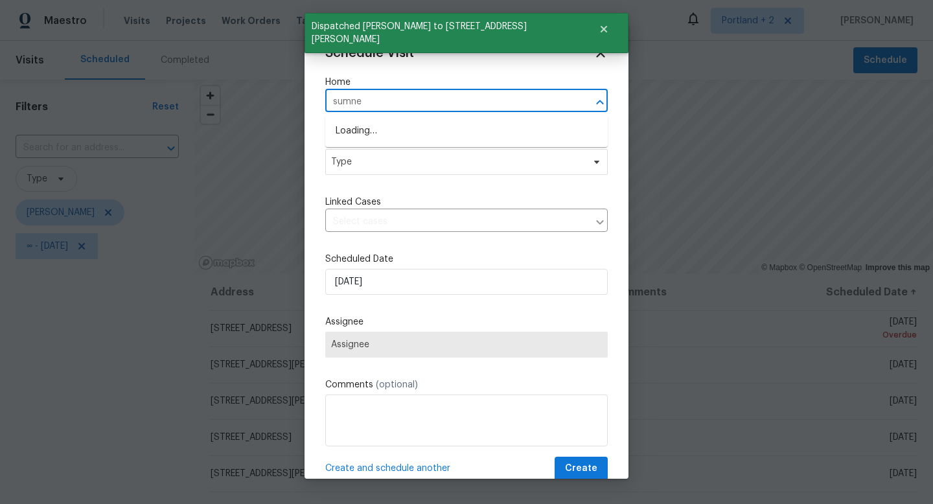
type input "[PERSON_NAME]"
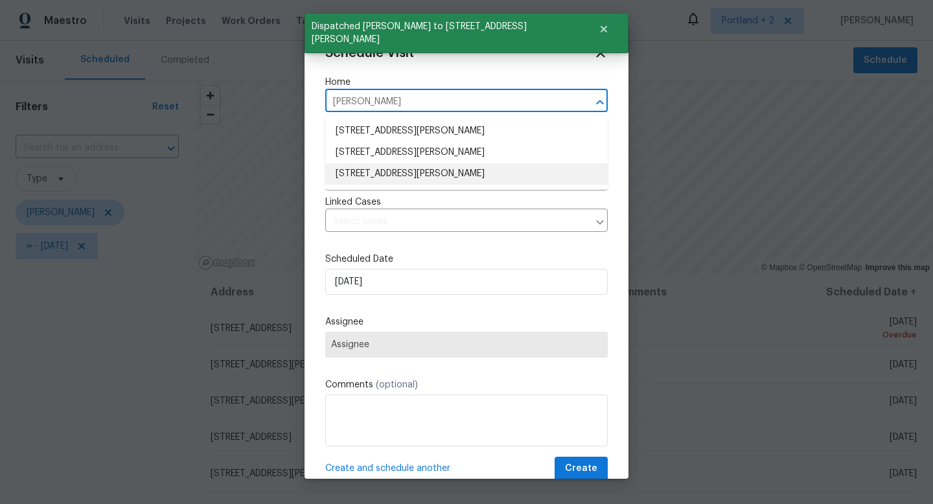
click at [414, 171] on li "[STREET_ADDRESS][PERSON_NAME]" at bounding box center [466, 173] width 283 height 21
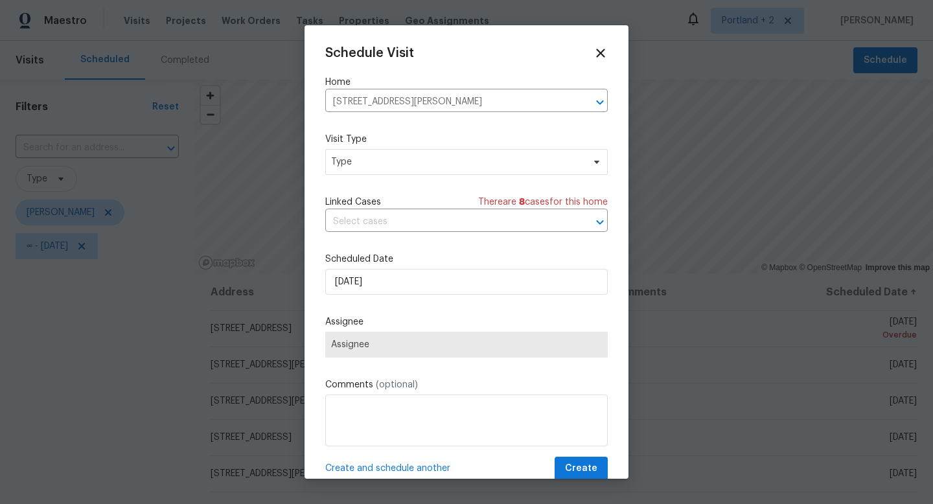
click at [404, 176] on div "Schedule Visit Home [STREET_ADDRESS][PERSON_NAME] ​ Visit Type Type Linked Case…" at bounding box center [466, 263] width 283 height 435
click at [405, 169] on span "Type" at bounding box center [466, 162] width 283 height 26
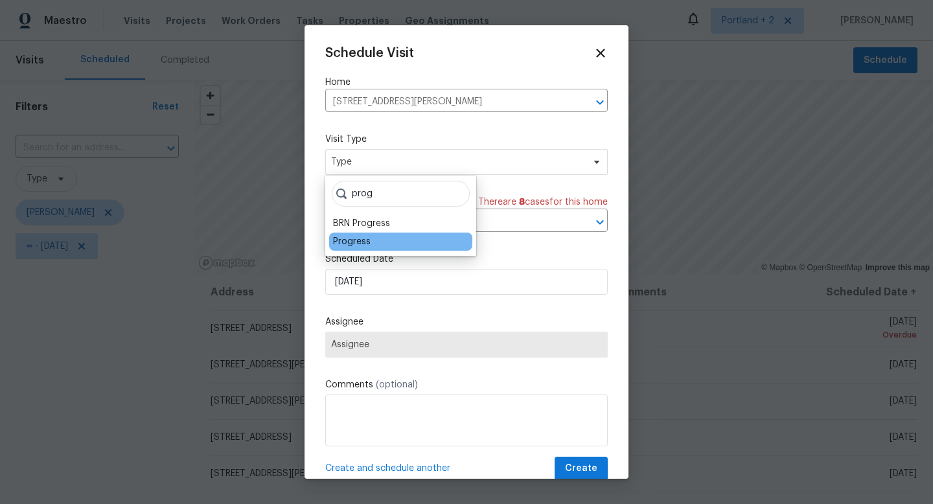
type input "prog"
click at [362, 238] on div "Progress" at bounding box center [352, 241] width 38 height 13
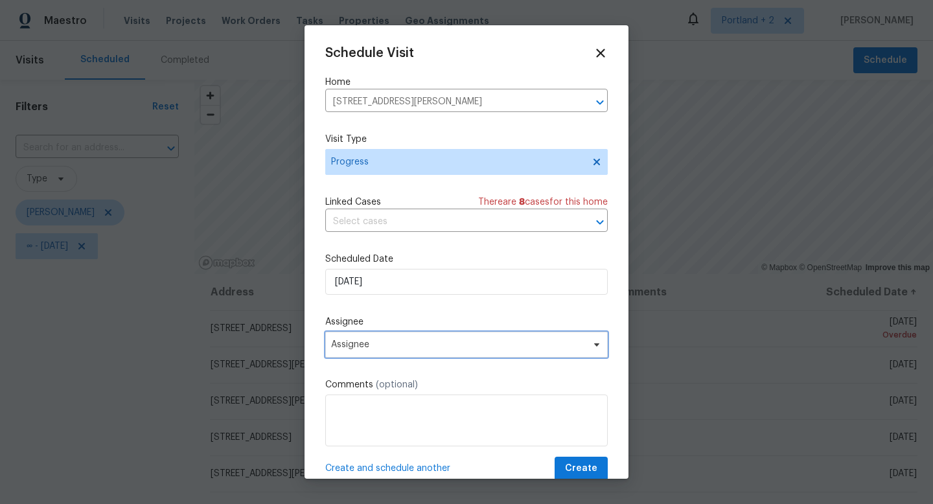
click at [414, 343] on span "Assignee" at bounding box center [458, 345] width 254 height 10
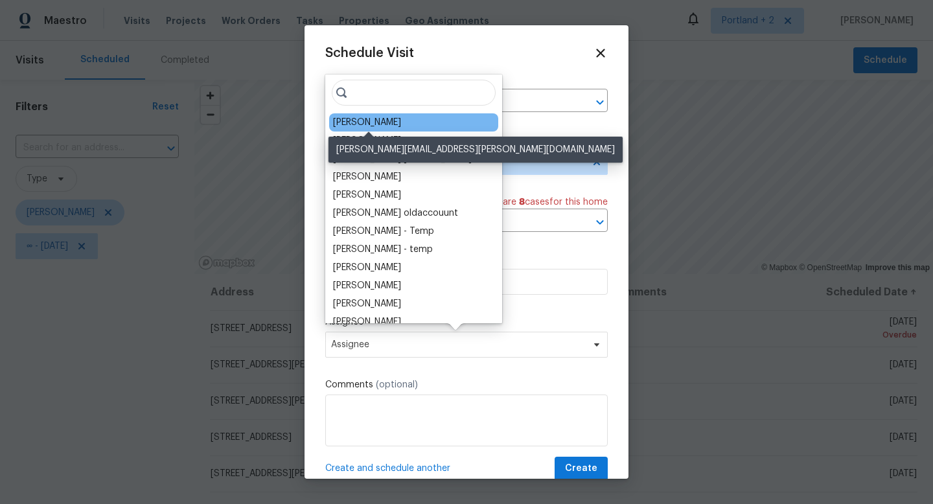
click at [401, 122] on div "[PERSON_NAME]" at bounding box center [367, 122] width 68 height 13
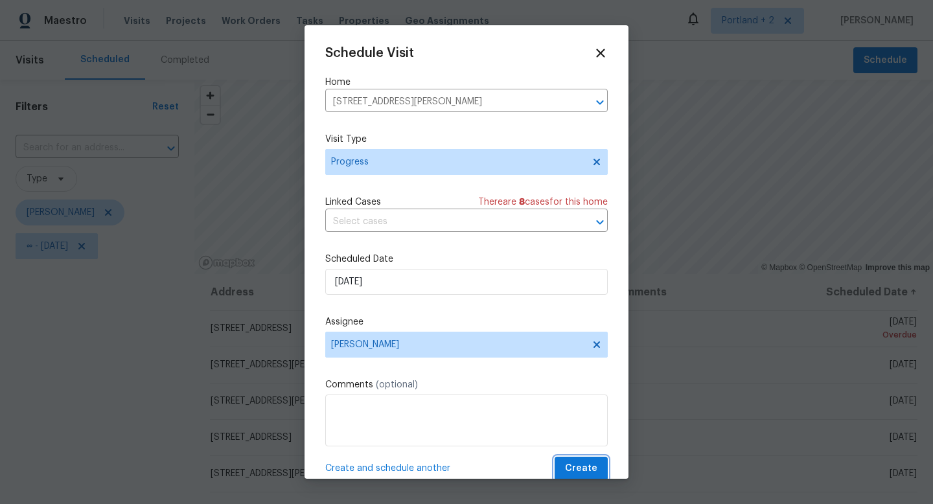
click at [584, 467] on span "Create" at bounding box center [581, 469] width 32 height 16
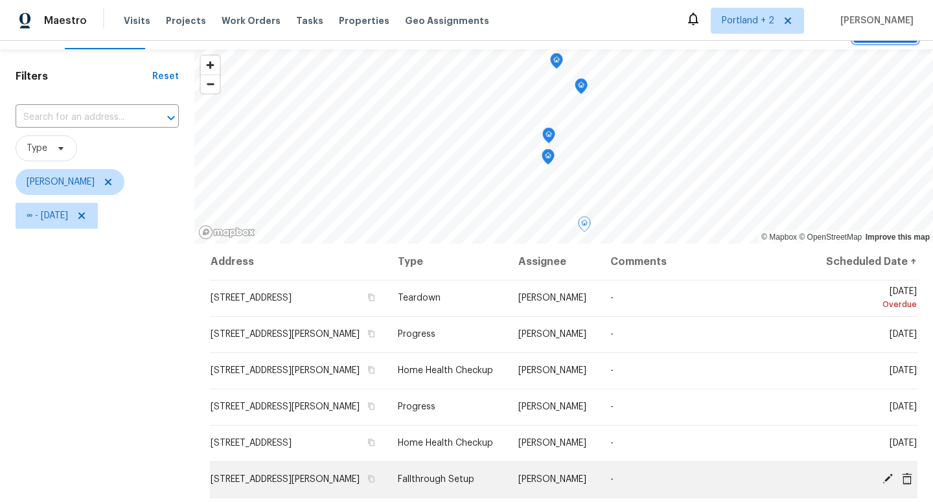
scroll to position [31, 0]
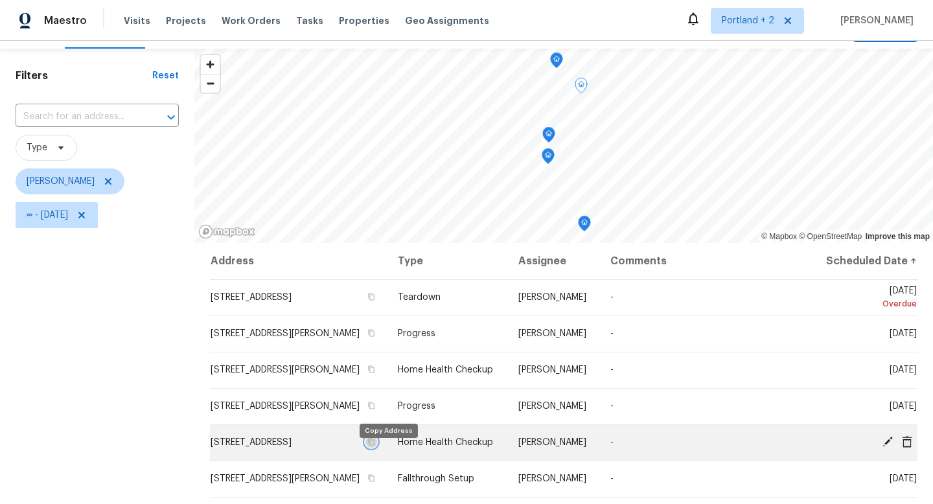
click at [375, 446] on icon "button" at bounding box center [372, 442] width 6 height 7
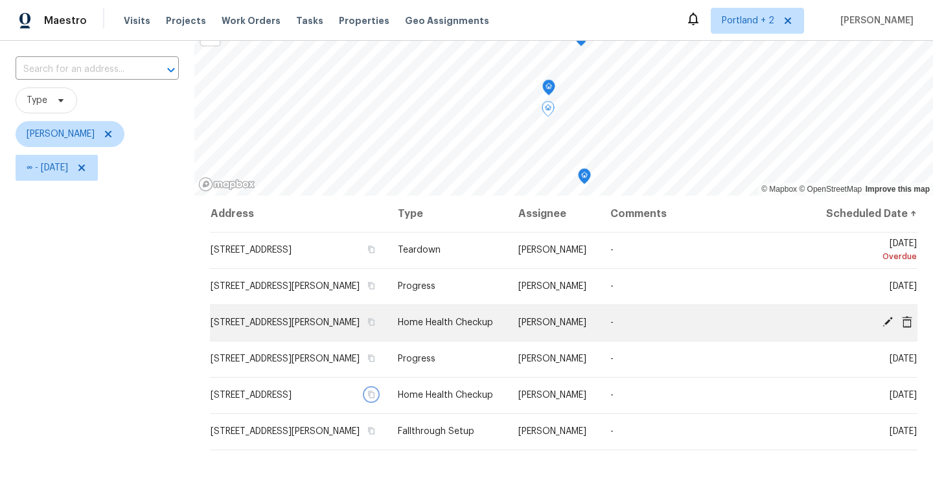
scroll to position [79, 0]
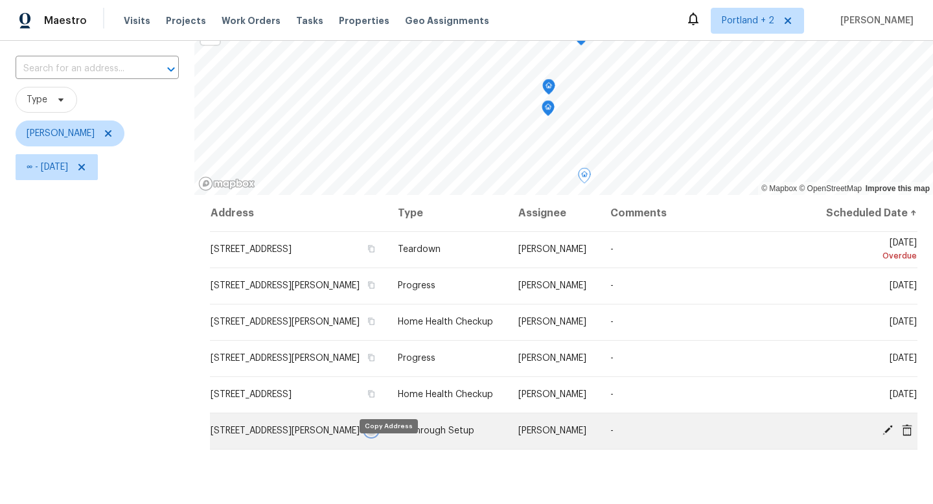
click at [375, 434] on icon "button" at bounding box center [372, 430] width 6 height 7
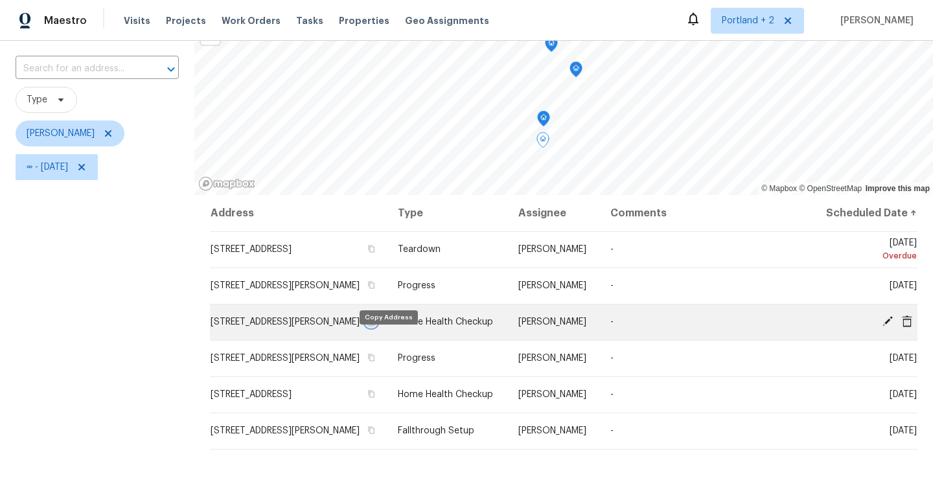
click at [375, 325] on icon "button" at bounding box center [372, 322] width 8 height 8
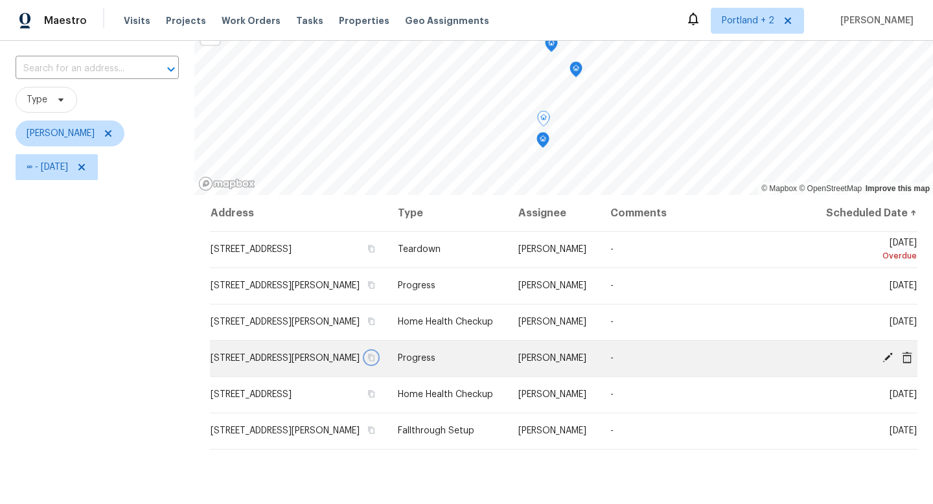
click at [375, 362] on icon "button" at bounding box center [372, 358] width 8 height 8
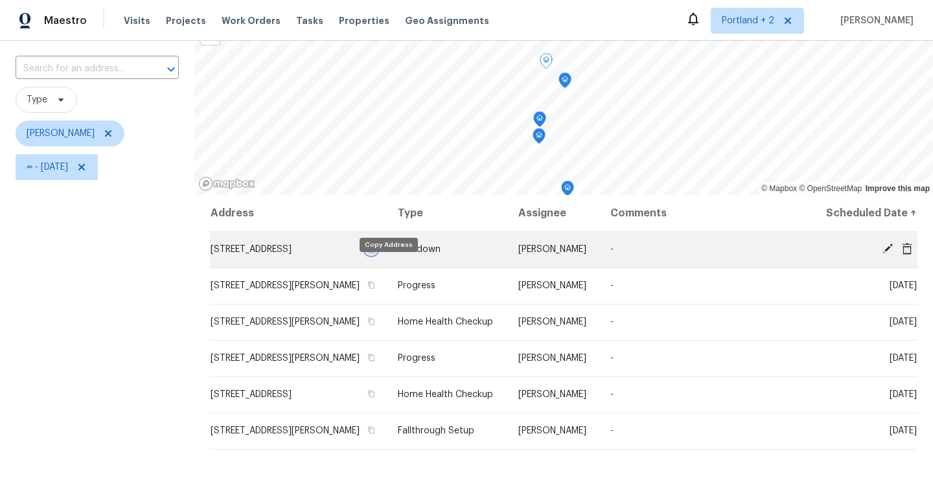
click at [375, 253] on icon "button" at bounding box center [372, 249] width 8 height 8
